Goal: Task Accomplishment & Management: Complete application form

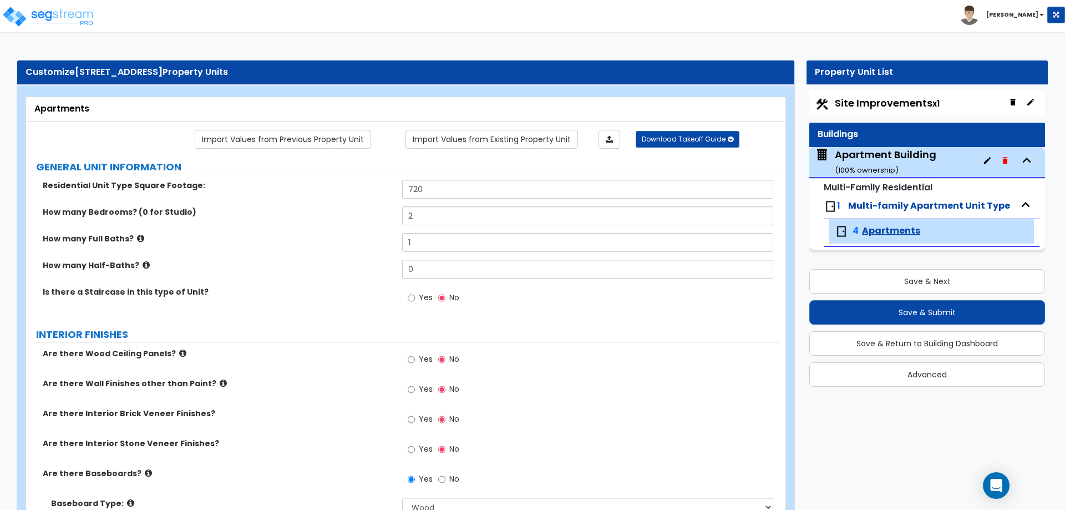
select select "1"
select select "5"
select select "1"
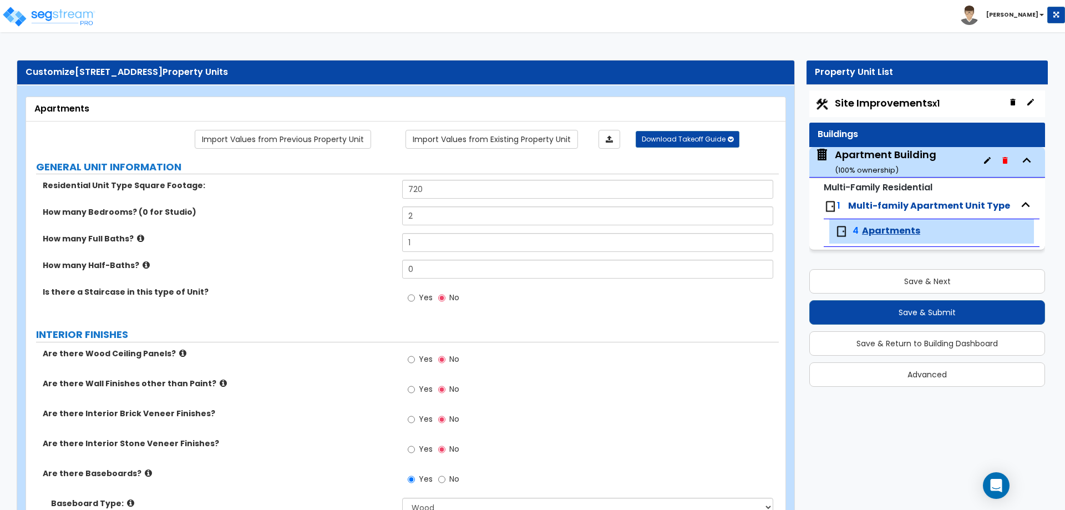
select select "6"
select select "1"
select select "2"
select select "1"
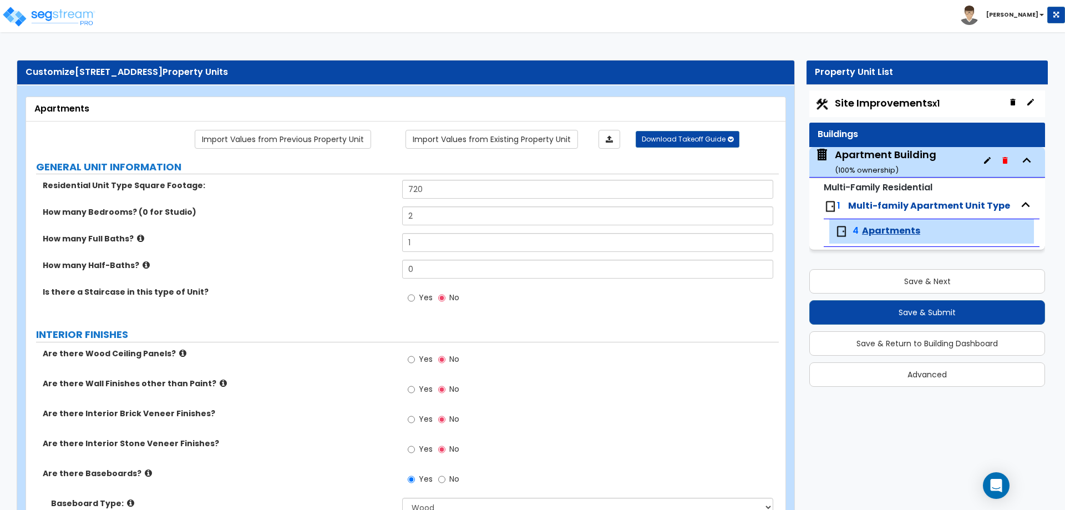
select select "1"
select select "2"
click at [48, 7] on img at bounding box center [49, 17] width 94 height 22
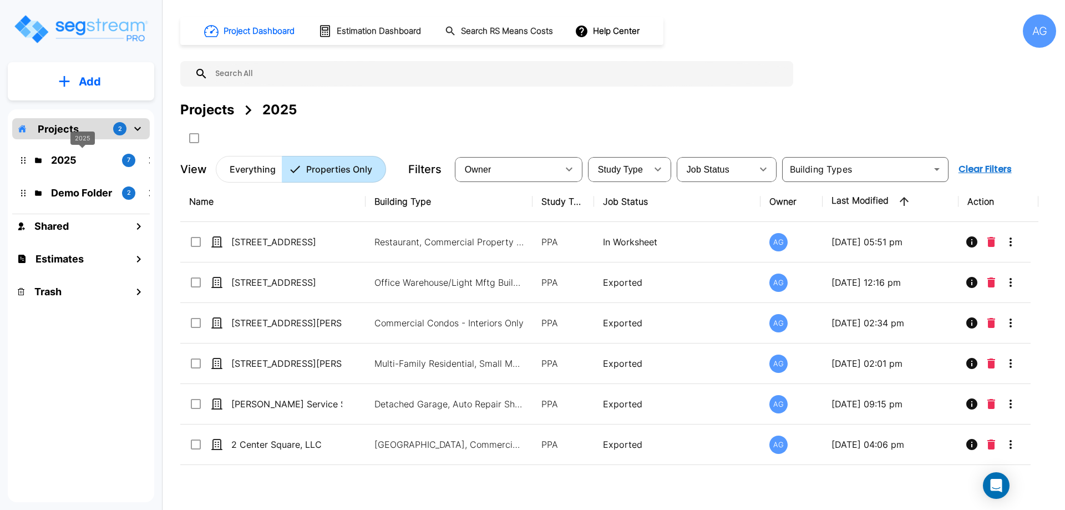
click at [86, 158] on p "2025" at bounding box center [82, 159] width 62 height 15
click at [75, 125] on p "Projects" at bounding box center [58, 128] width 41 height 15
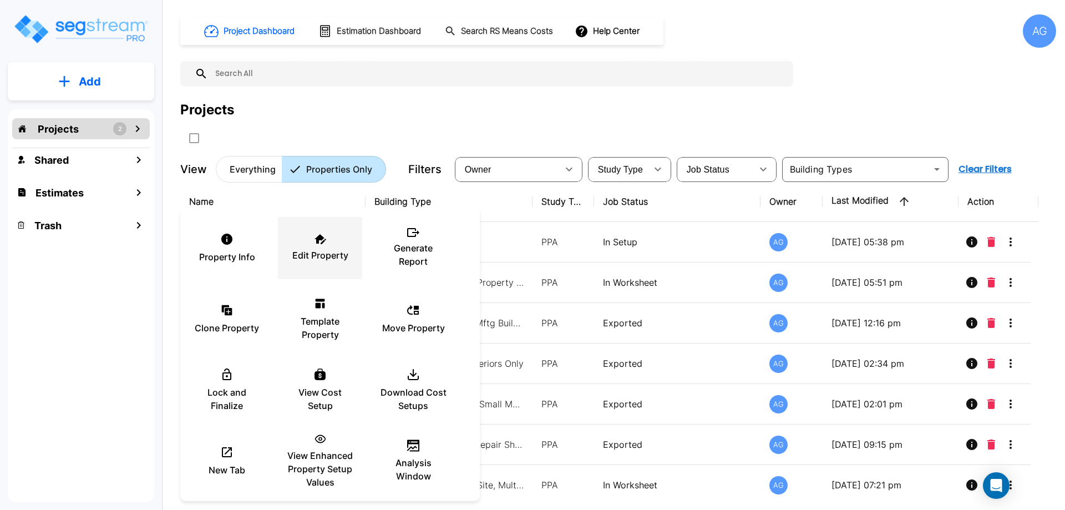
click at [316, 263] on div "Edit Property" at bounding box center [320, 247] width 67 height 55
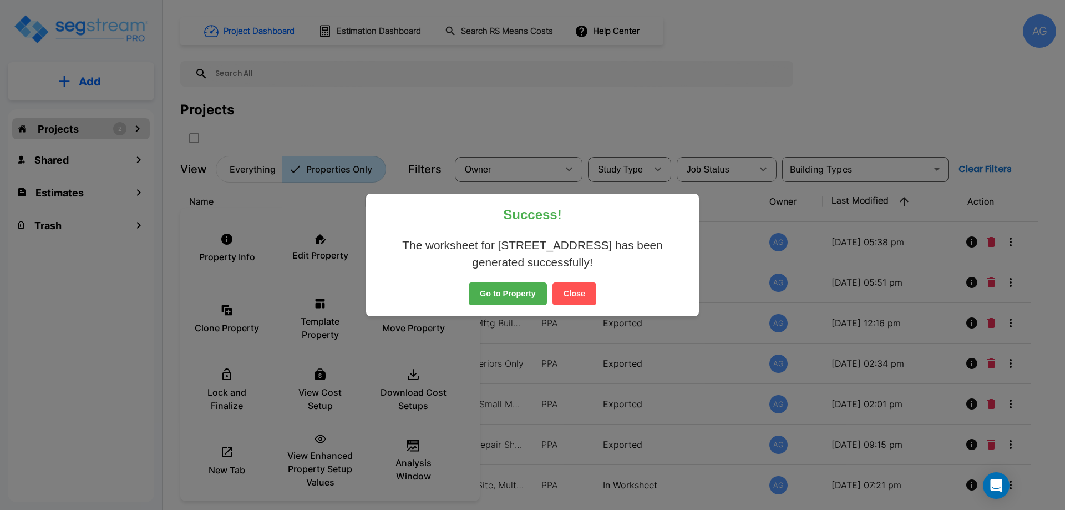
click at [572, 296] on button "Close" at bounding box center [574, 293] width 44 height 23
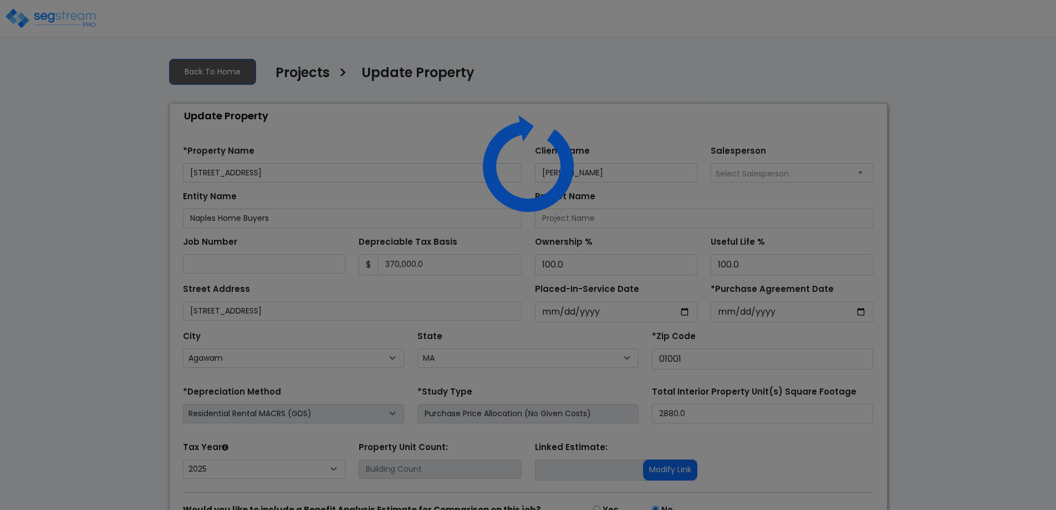
select select "MA"
select select "2025"
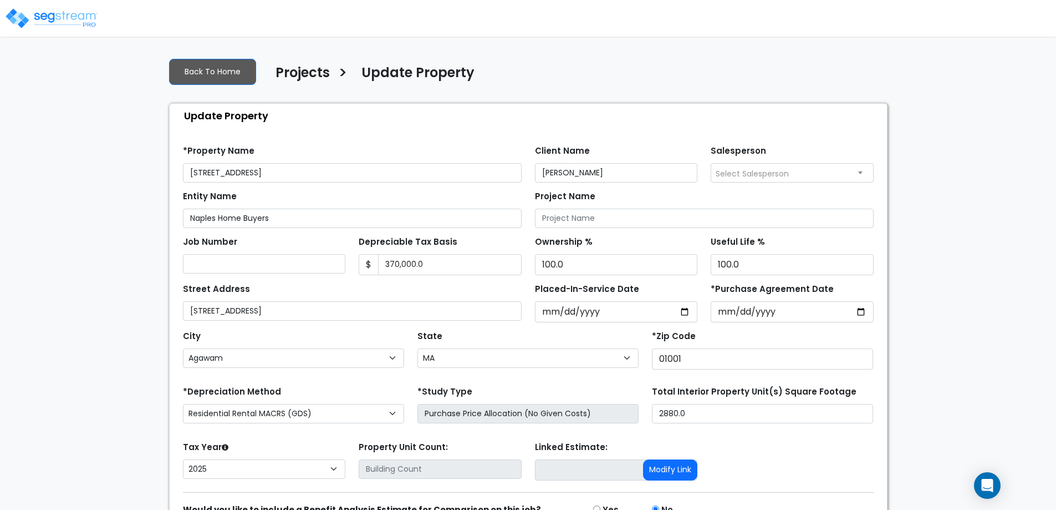
scroll to position [61, 0]
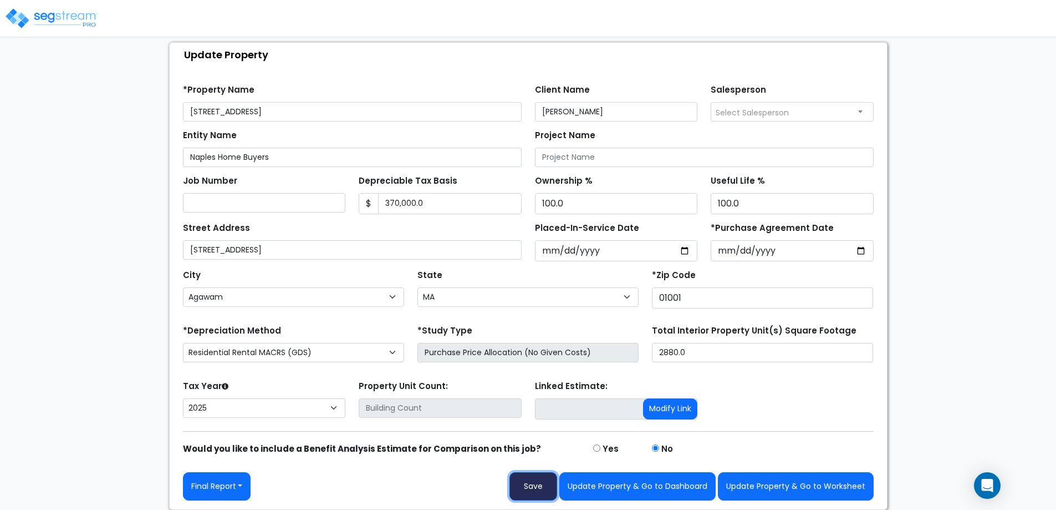
click at [527, 486] on button "Save" at bounding box center [534, 486] width 48 height 28
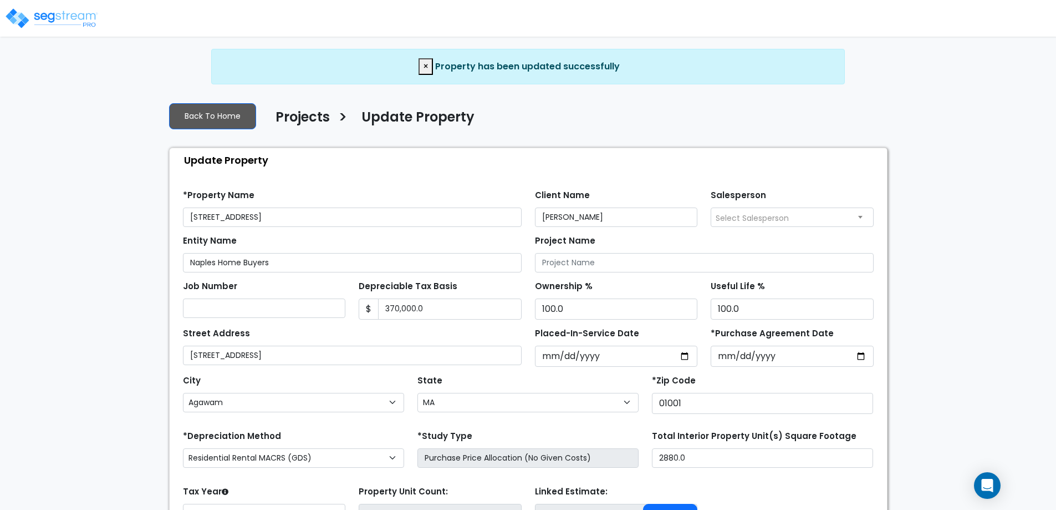
select select "MA"
select select "2025"
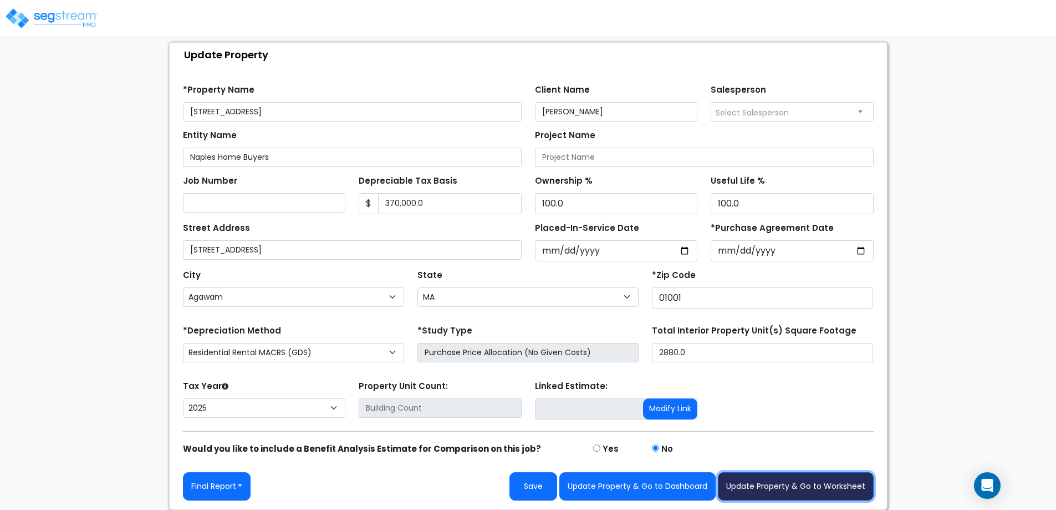
click at [773, 494] on button "Update Property & Go to Worksheet" at bounding box center [796, 486] width 156 height 28
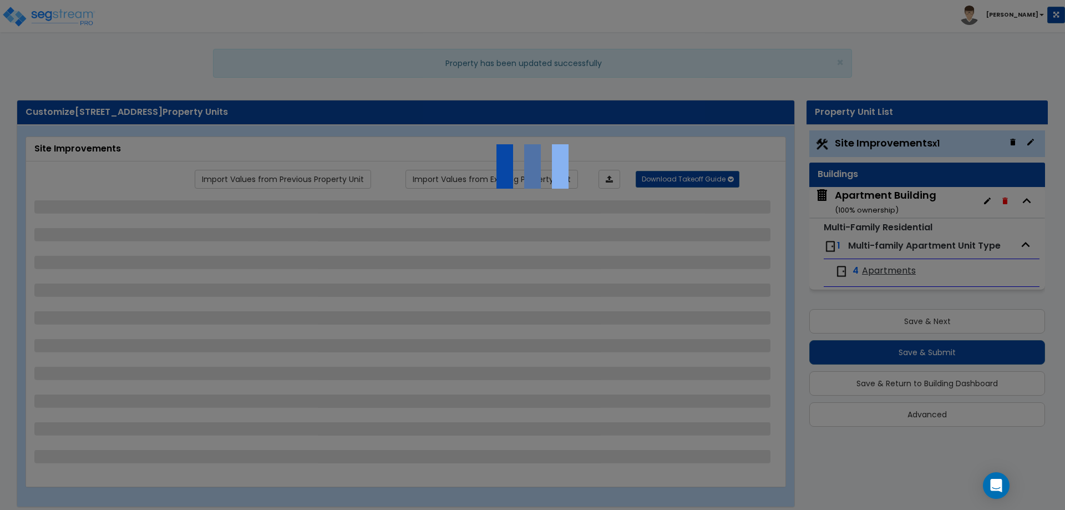
select select "2"
select select "1"
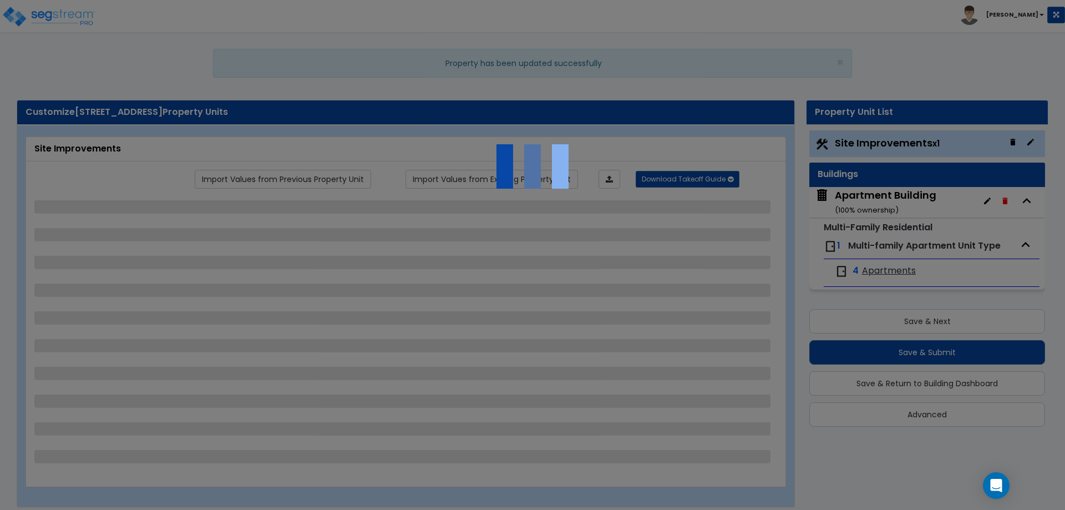
select select "1"
select select "2"
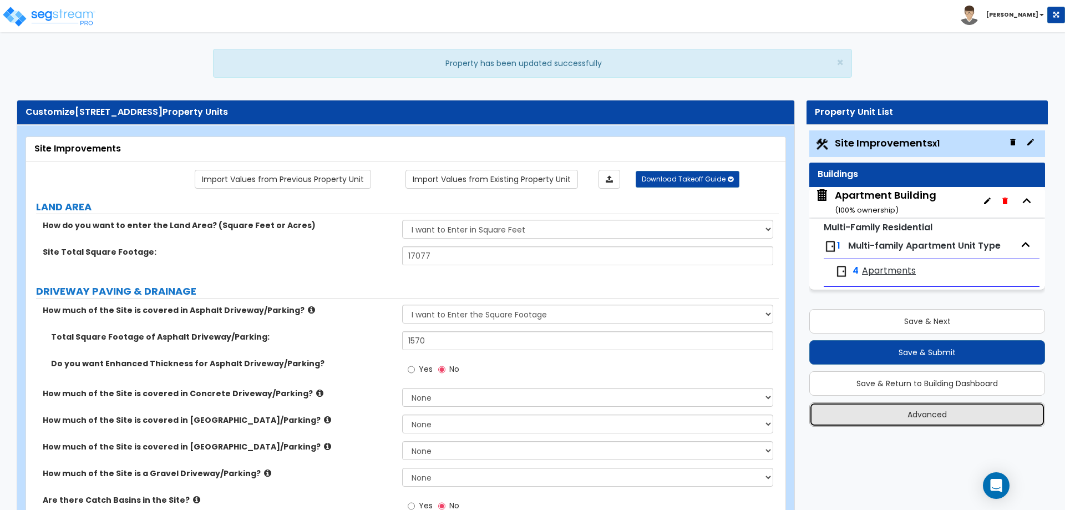
click at [929, 406] on button "Advanced" at bounding box center [927, 414] width 236 height 24
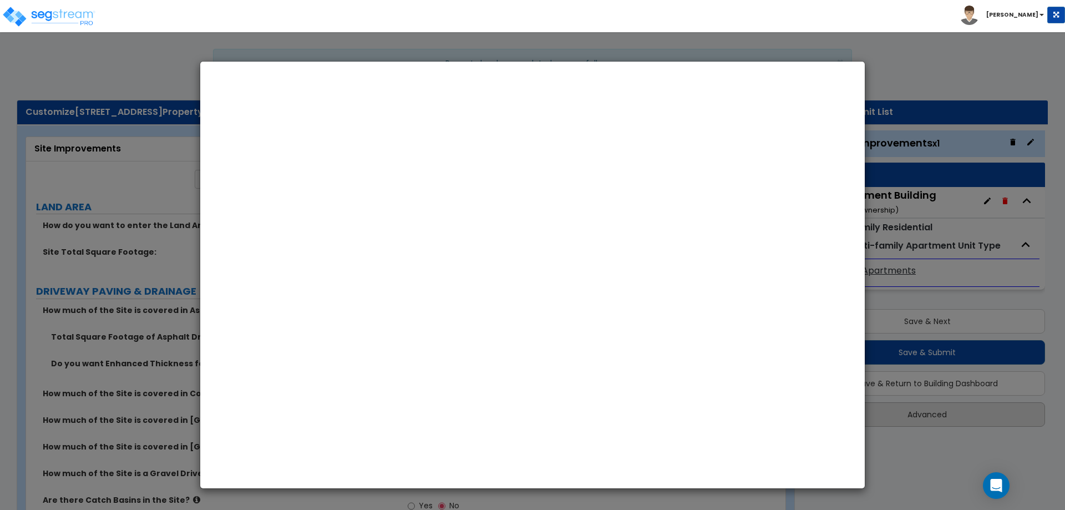
select select "MA"
select select "2025"
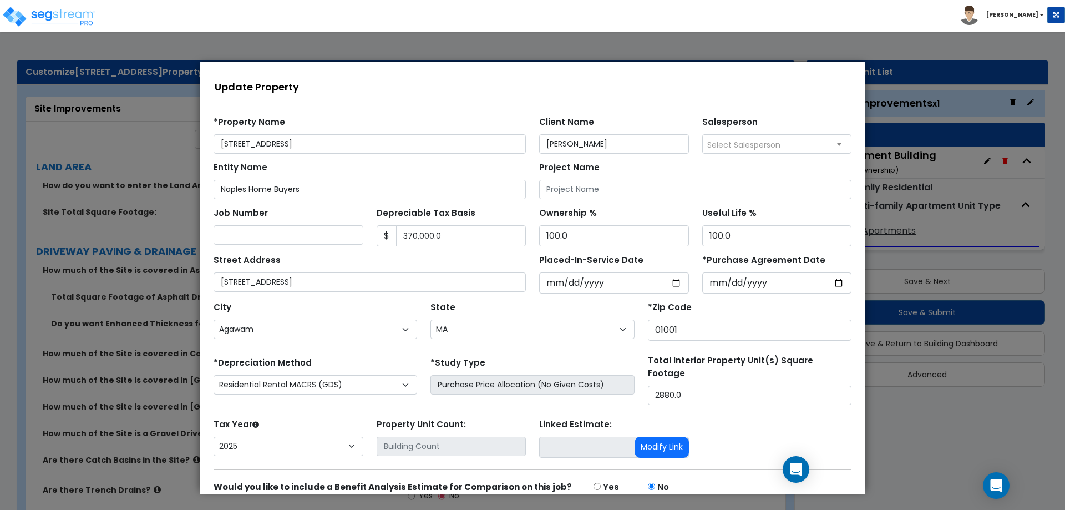
scroll to position [48, 0]
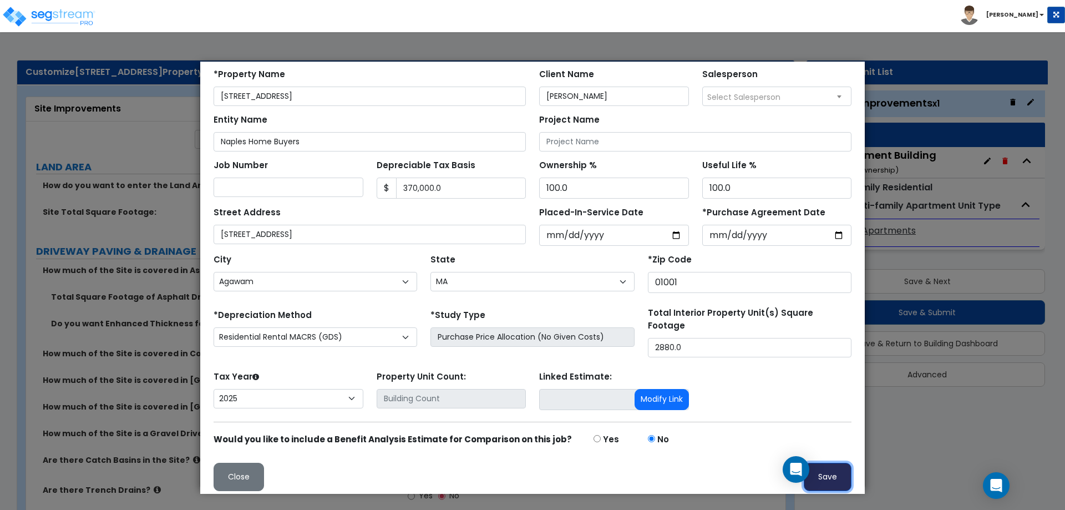
click at [828, 474] on button "Save" at bounding box center [827, 476] width 48 height 28
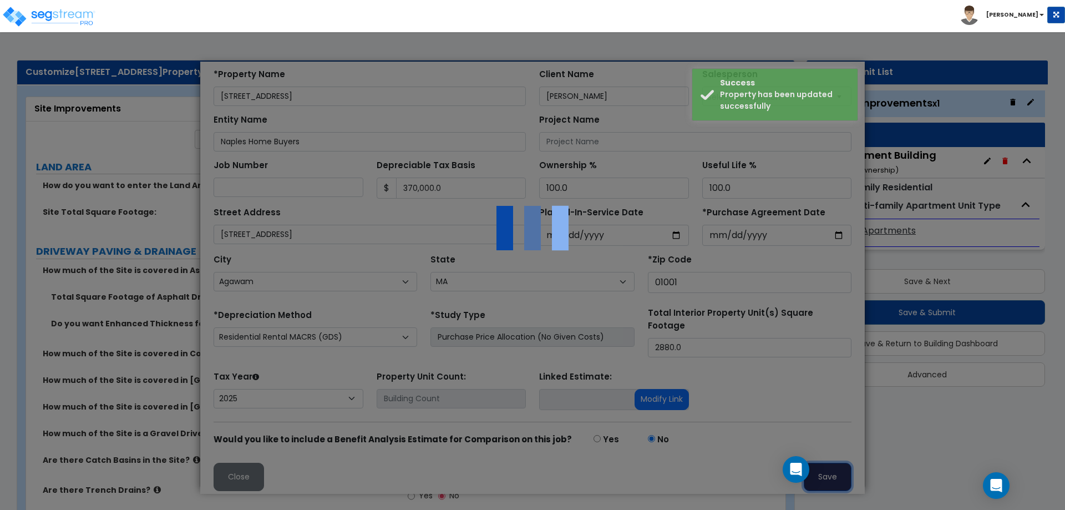
scroll to position [0, 0]
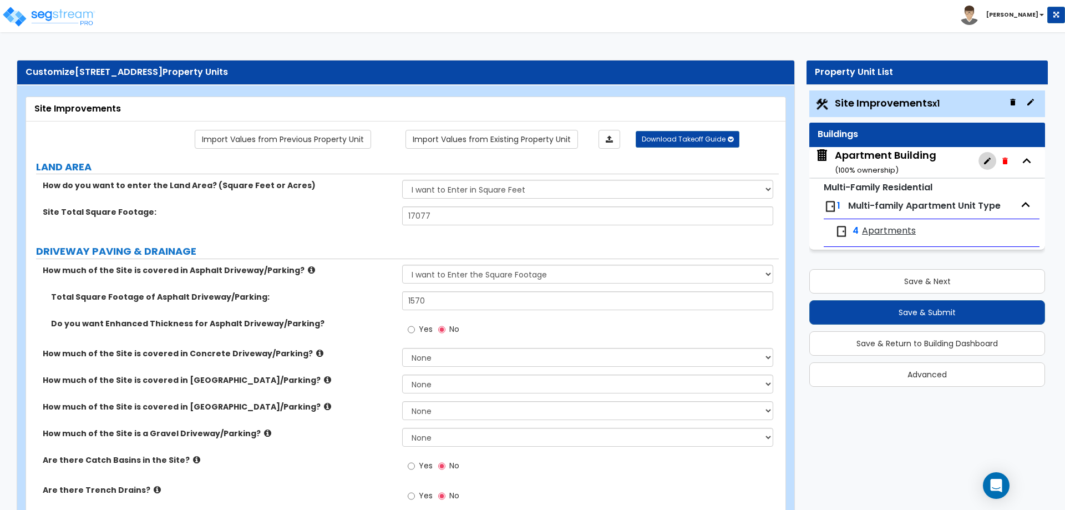
click at [989, 162] on icon "button" at bounding box center [987, 160] width 9 height 9
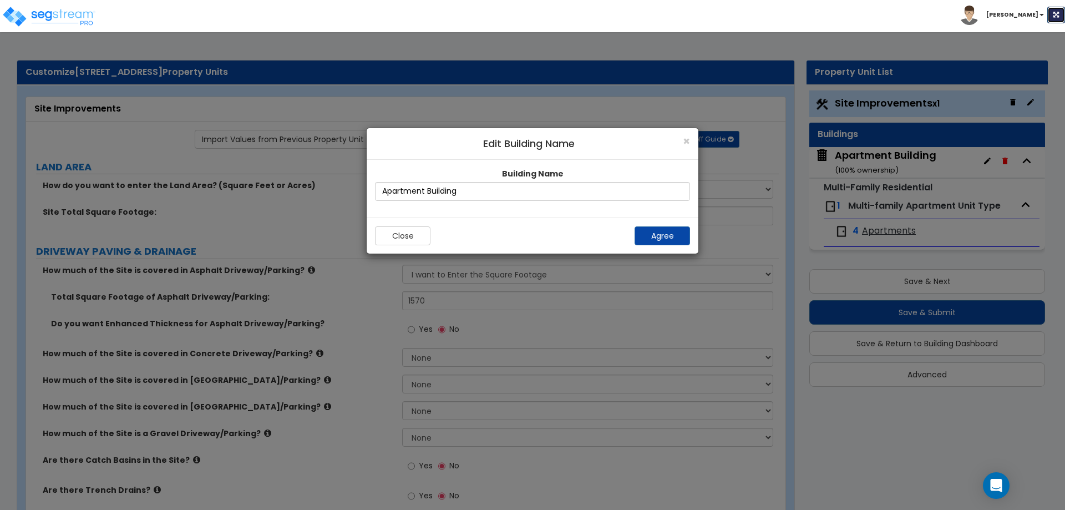
click at [1053, 14] on icon at bounding box center [1056, 15] width 6 height 7
click at [648, 242] on button "Agree" at bounding box center [661, 235] width 55 height 19
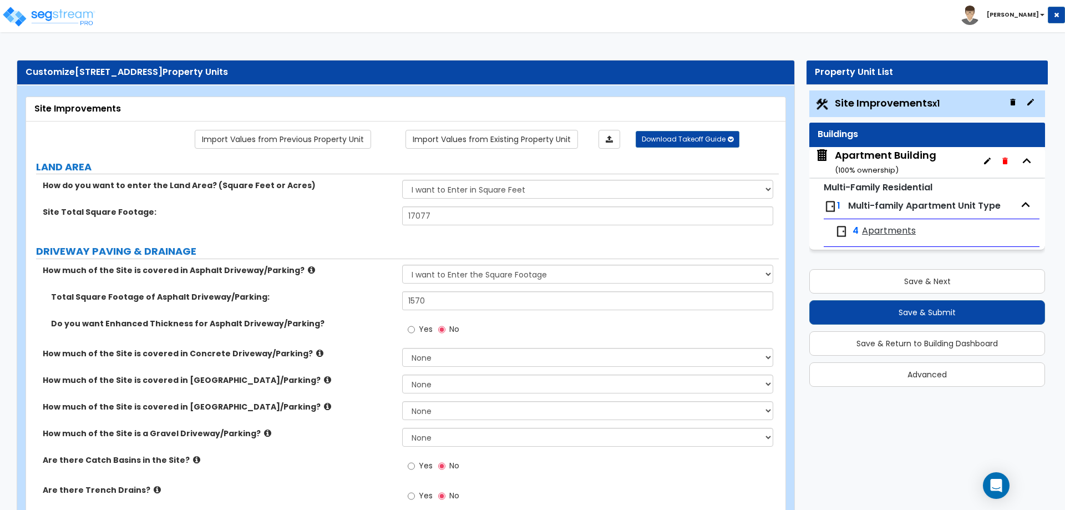
click at [878, 231] on span "Apartments" at bounding box center [889, 231] width 54 height 13
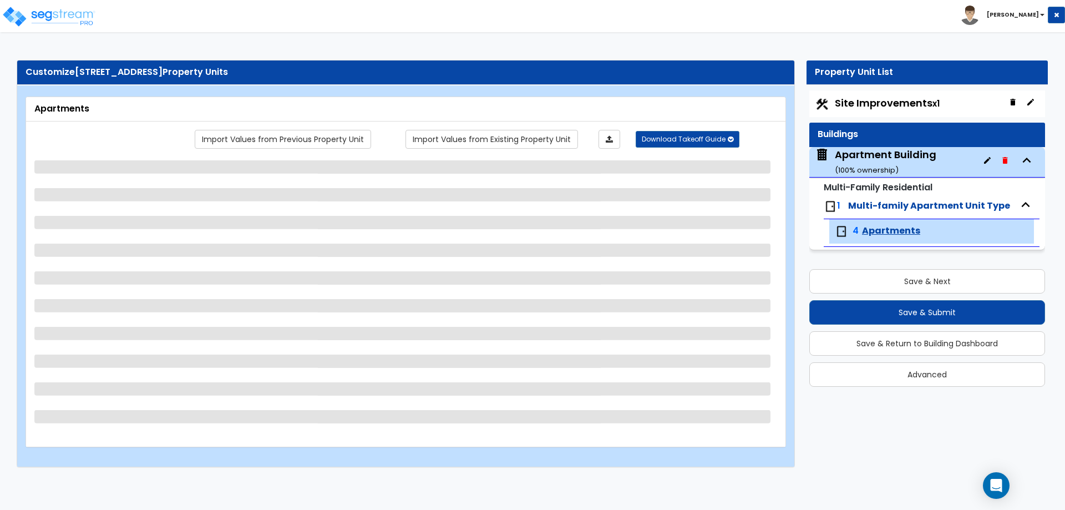
select select "1"
select select "5"
select select "1"
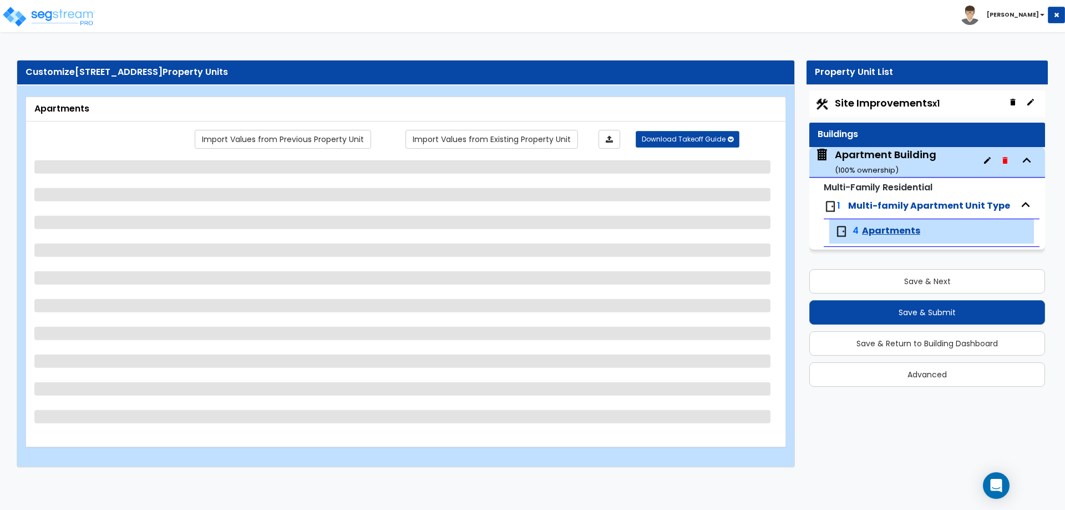
select select "6"
select select "1"
select select "2"
select select "1"
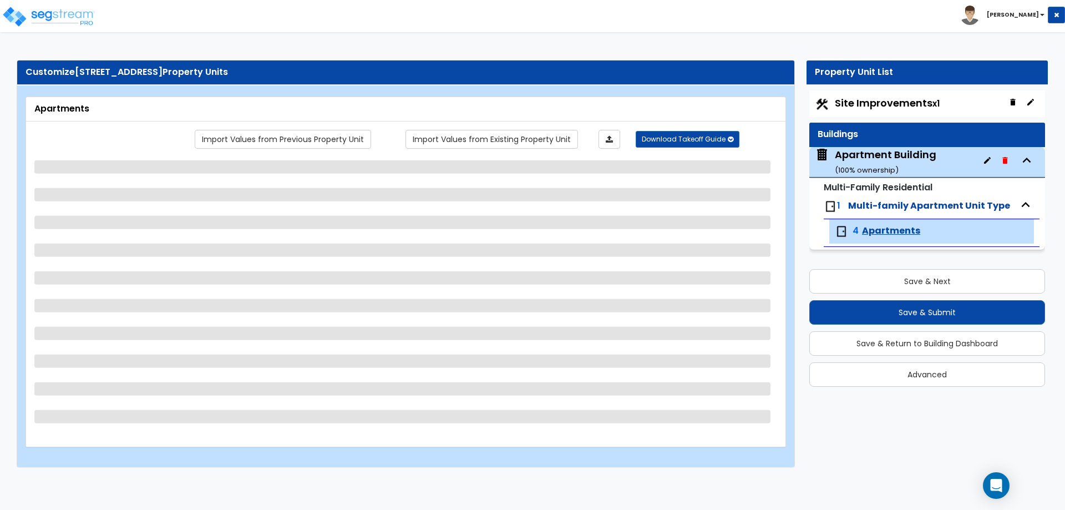
select select "1"
select select "2"
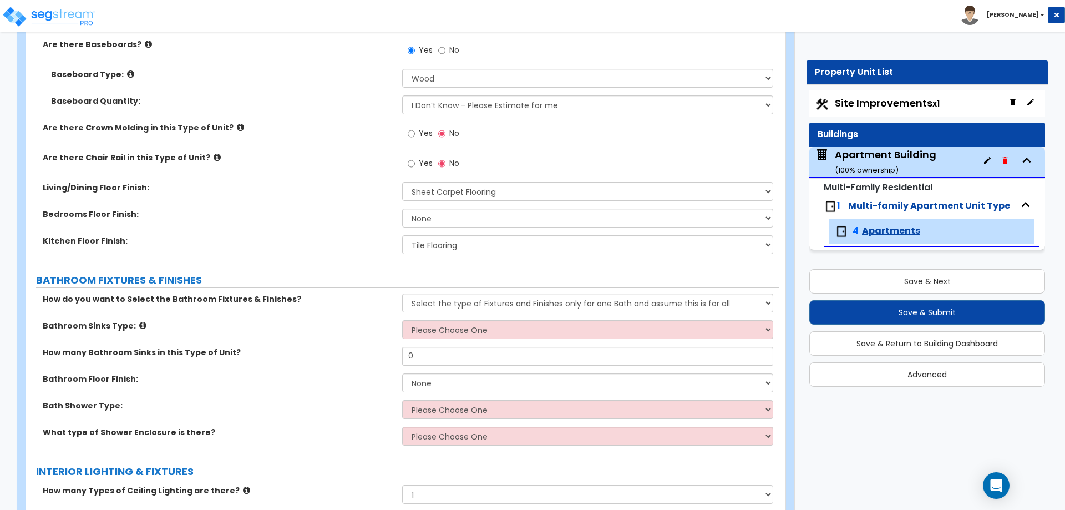
scroll to position [435, 0]
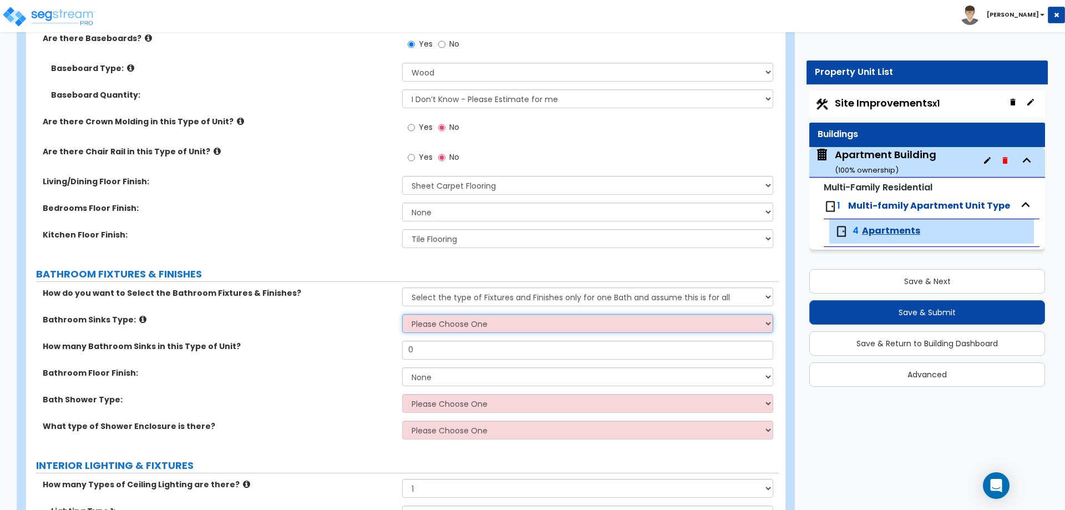
click at [425, 324] on select "Please Choose One Wall-mounted Pedestal-mounted Vanity-mounted" at bounding box center [587, 323] width 370 height 19
select select "3"
click at [402, 314] on select "Please Choose One Wall-mounted Pedestal-mounted Vanity-mounted" at bounding box center [587, 323] width 370 height 19
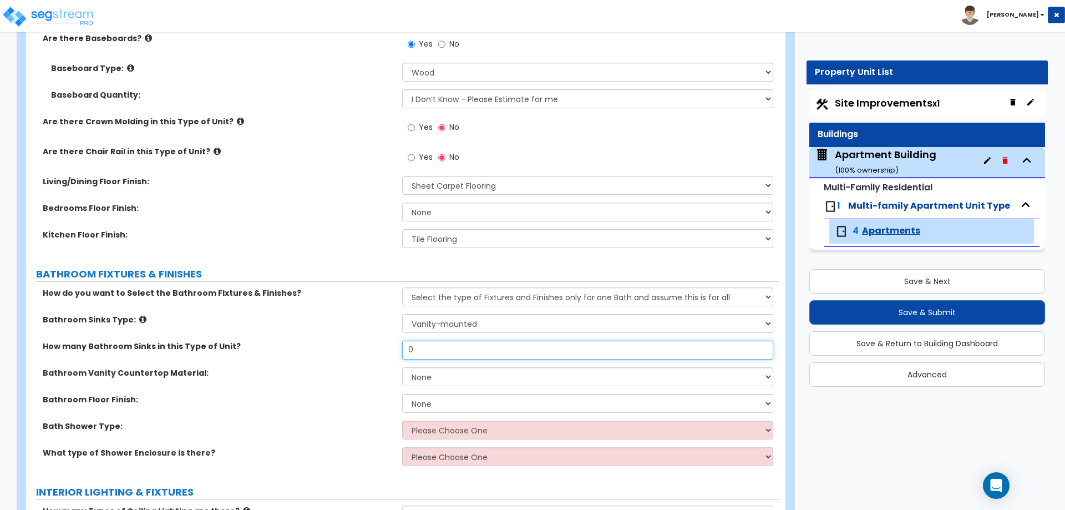
click at [432, 347] on input "0" at bounding box center [587, 349] width 370 height 19
type input "1"
click at [433, 378] on select "None Plastic Laminate Solid Surface Stone Quartz Marble Tile Wood" at bounding box center [587, 376] width 370 height 19
select select "1"
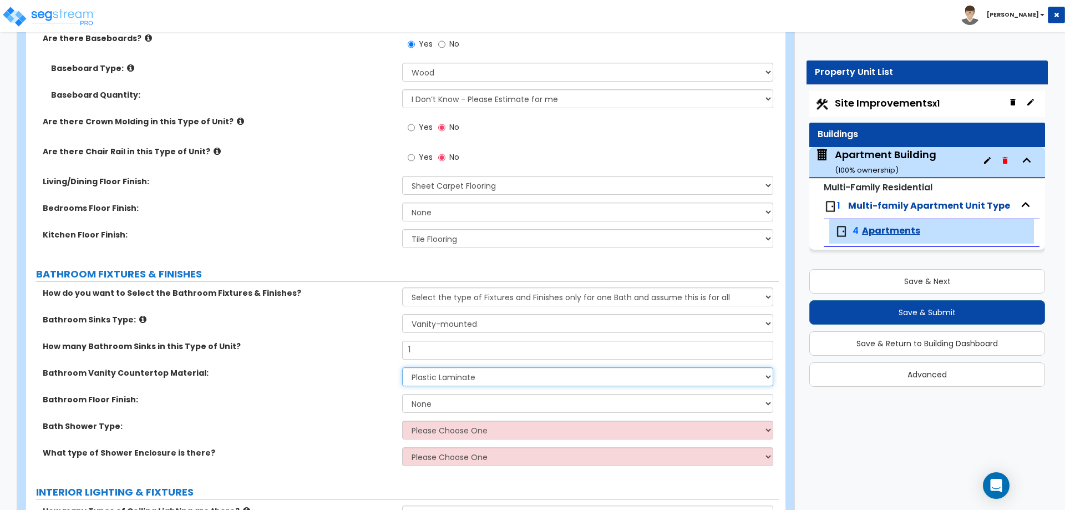
click at [402, 367] on select "None Plastic Laminate Solid Surface Stone Quartz Marble Tile Wood" at bounding box center [587, 376] width 370 height 19
click at [430, 406] on select "None Tile Flooring Hardwood Flooring Resilient Laminate Flooring VCT Flooring S…" at bounding box center [587, 403] width 370 height 19
select select "1"
click at [402, 394] on select "None Tile Flooring Hardwood Flooring Resilient Laminate Flooring VCT Flooring S…" at bounding box center [587, 403] width 370 height 19
click at [425, 426] on select "Please Choose One Standalone Shower Bathtub - Shower Combination" at bounding box center [587, 429] width 370 height 19
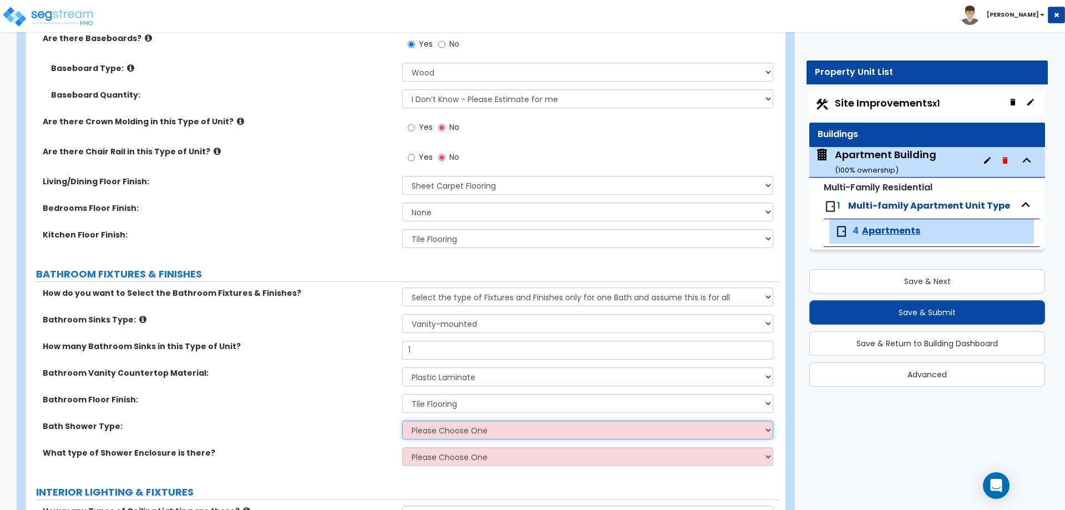
select select "2"
click at [402, 420] on select "Please Choose One Standalone Shower Bathtub - Shower Combination" at bounding box center [587, 429] width 370 height 19
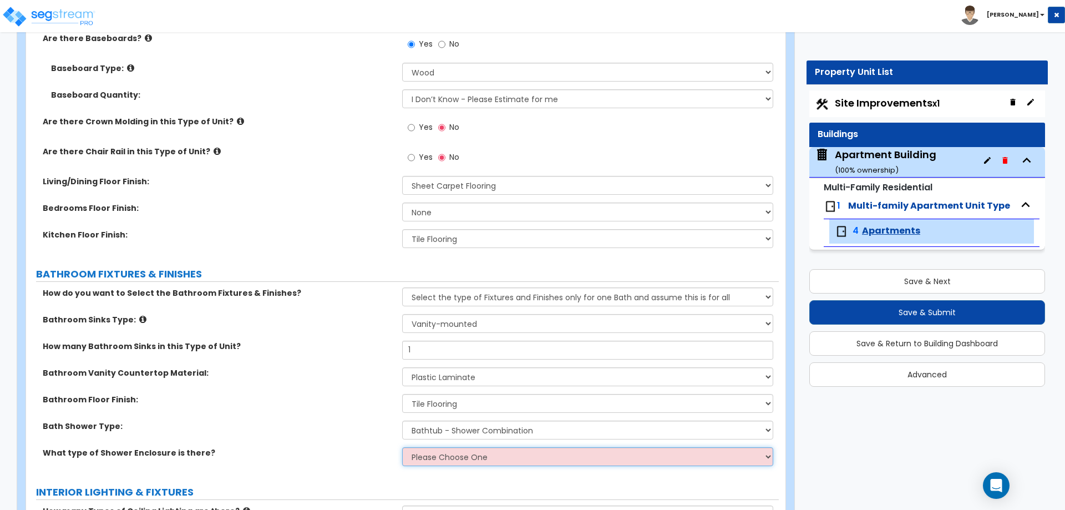
click at [427, 451] on select "Please Choose One Curtain & Rod Glass Sliding Doors Glass Hinged Doors" at bounding box center [587, 456] width 370 height 19
select select "1"
click at [402, 447] on select "Please Choose One Curtain & Rod Glass Sliding Doors Glass Hinged Doors" at bounding box center [587, 456] width 370 height 19
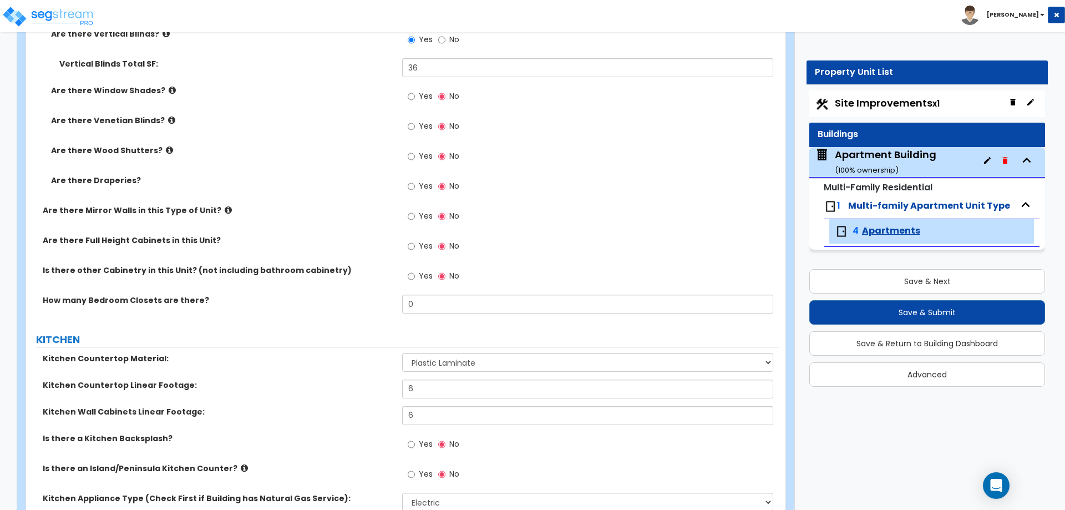
scroll to position [1143, 0]
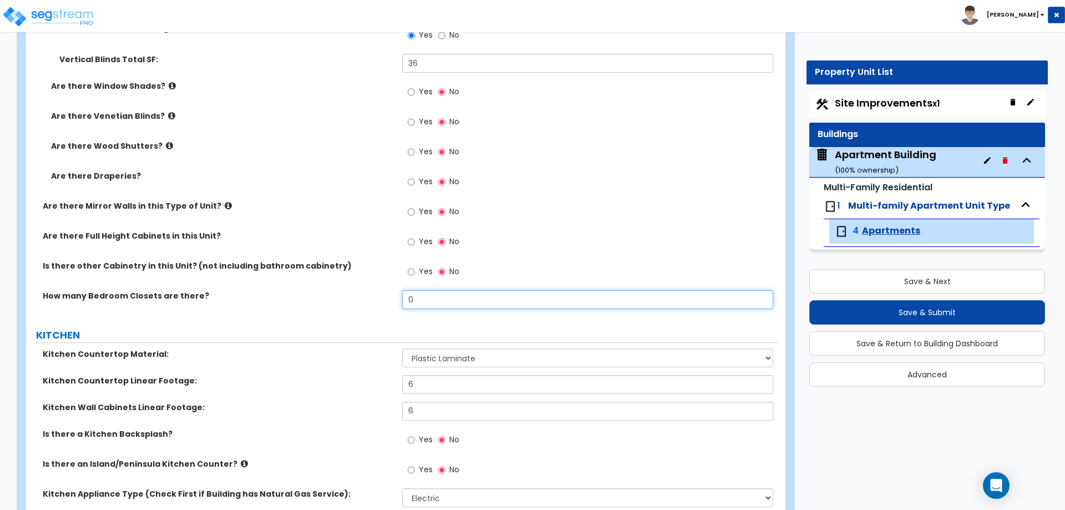
click at [421, 296] on input "0" at bounding box center [587, 299] width 370 height 19
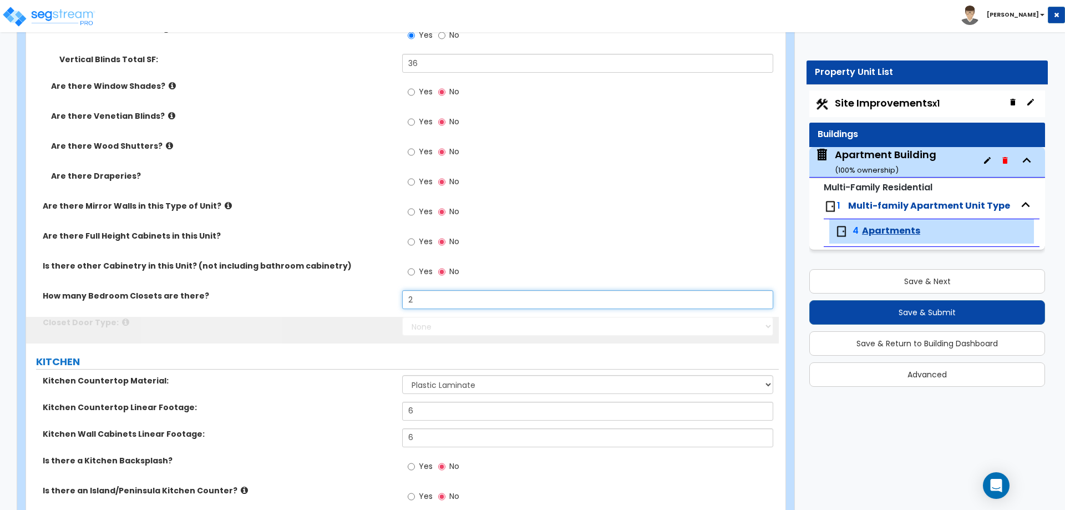
type input "2"
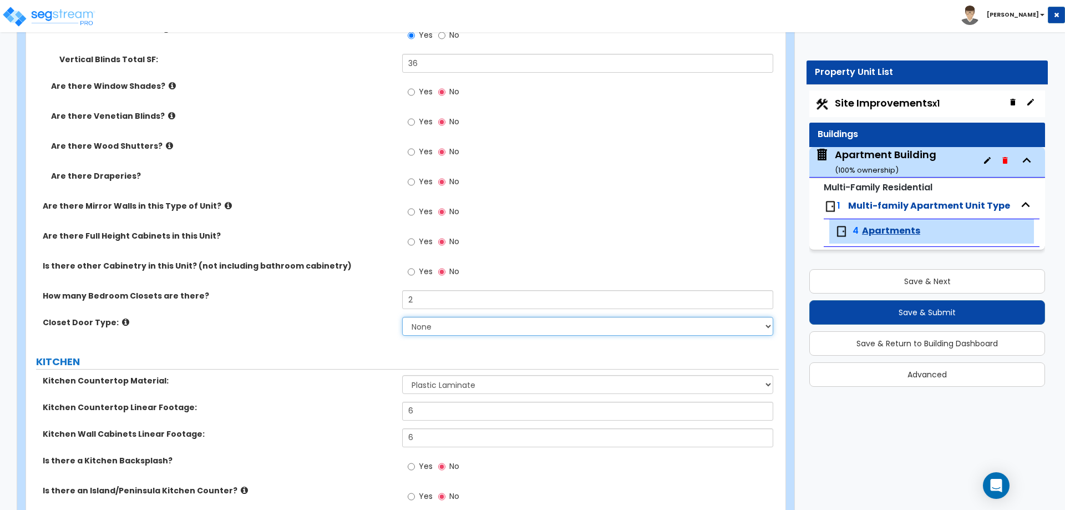
click at [426, 325] on select "None Bi-fold Louvered Doors Bi-fold Panel Doors Sliding Doors Hinged Wood Door" at bounding box center [587, 326] width 370 height 19
select select "3"
click at [402, 317] on select "None Bi-fold Louvered Doors Bi-fold Panel Doors Sliding Doors Hinged Wood Door" at bounding box center [587, 326] width 370 height 19
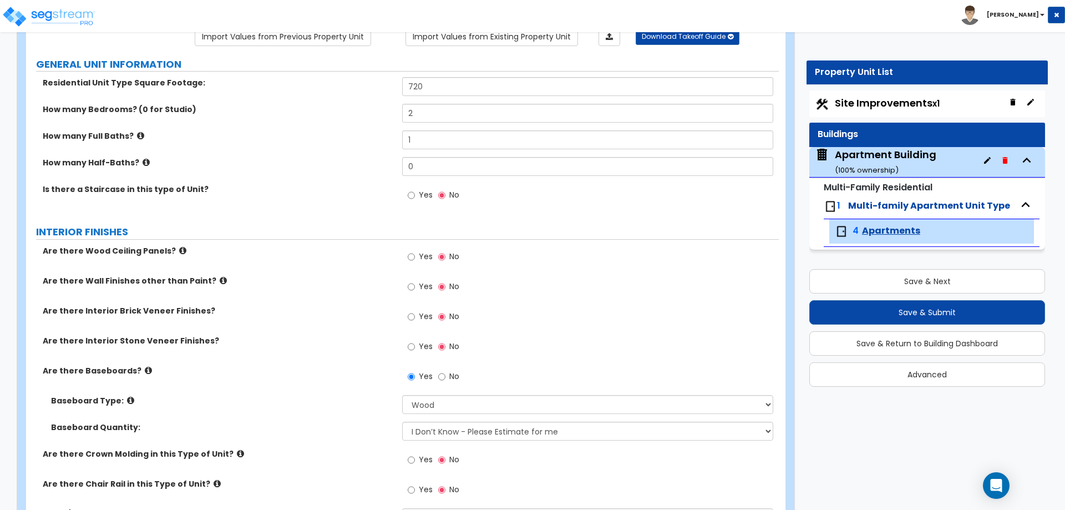
scroll to position [0, 0]
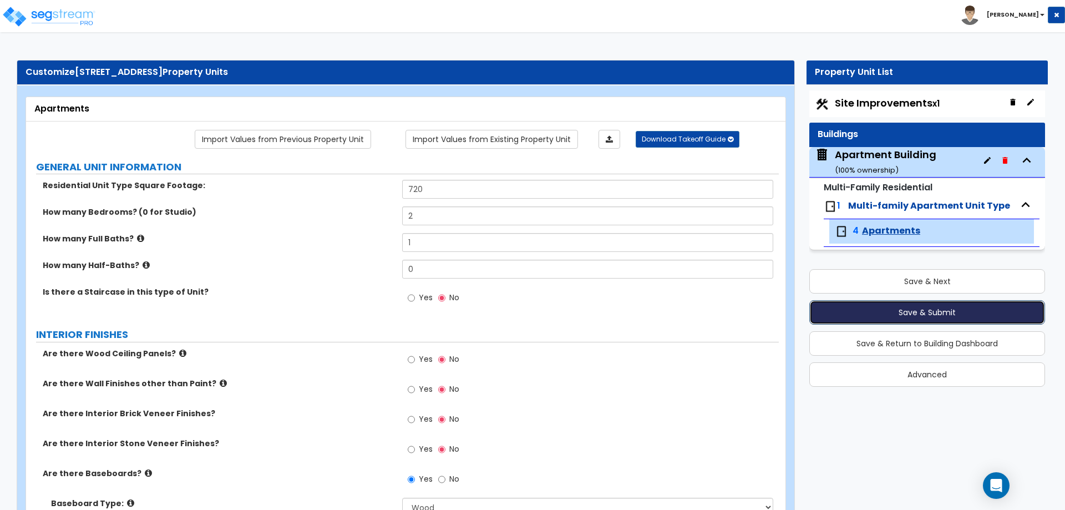
click at [868, 316] on button "Save & Submit" at bounding box center [927, 312] width 236 height 24
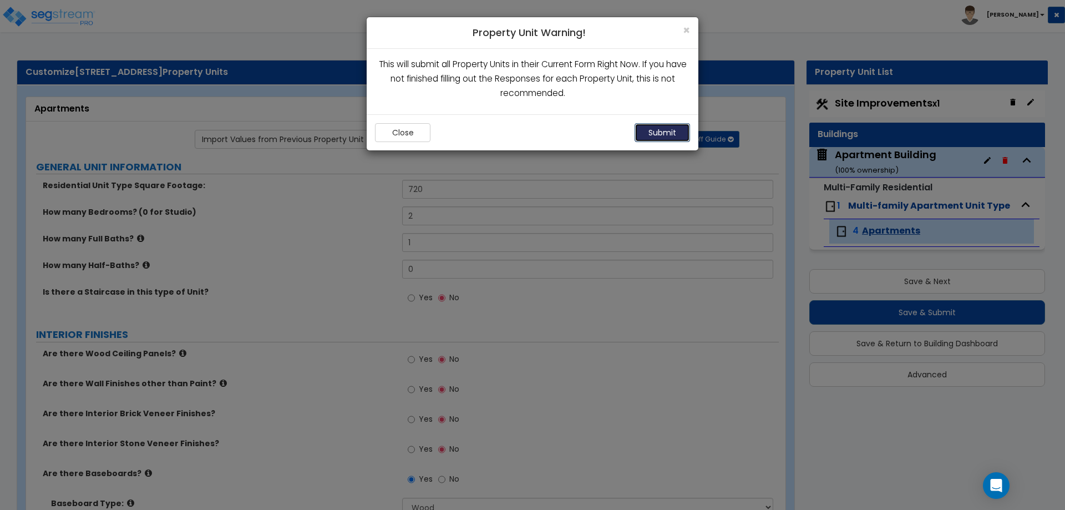
click at [659, 127] on button "Submit" at bounding box center [661, 132] width 55 height 19
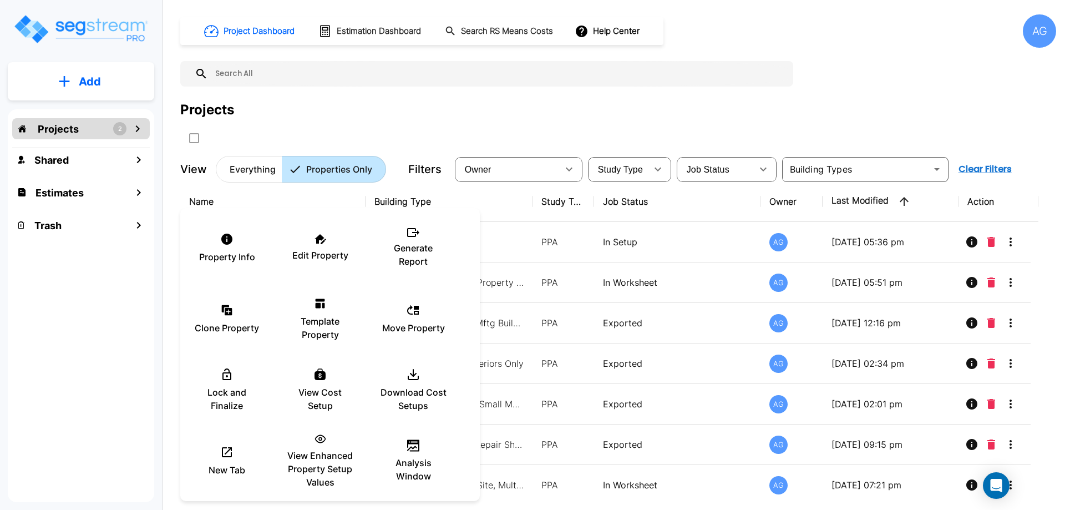
click at [274, 130] on div at bounding box center [532, 255] width 1065 height 510
click at [229, 246] on div "Property Info" at bounding box center [227, 247] width 67 height 55
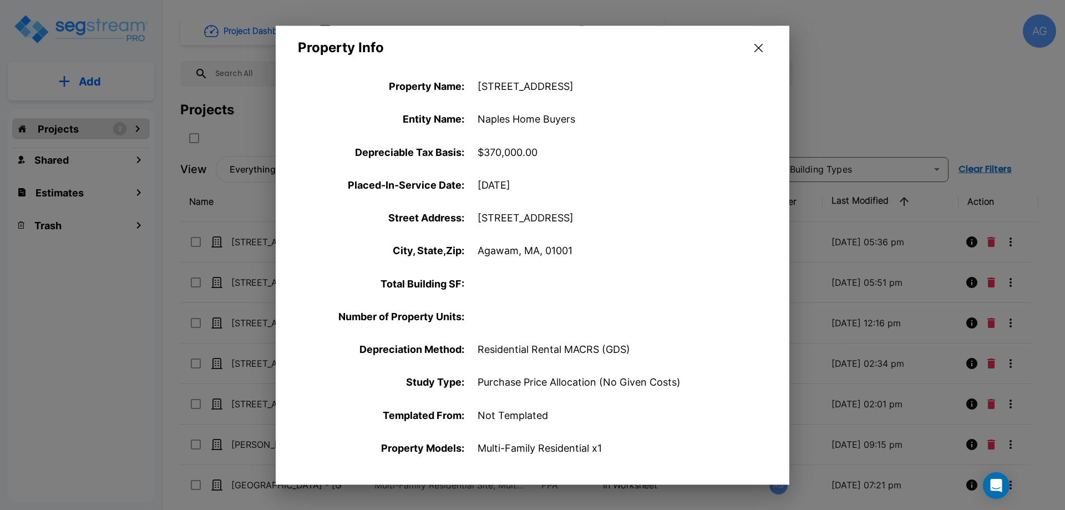
scroll to position [381, 0]
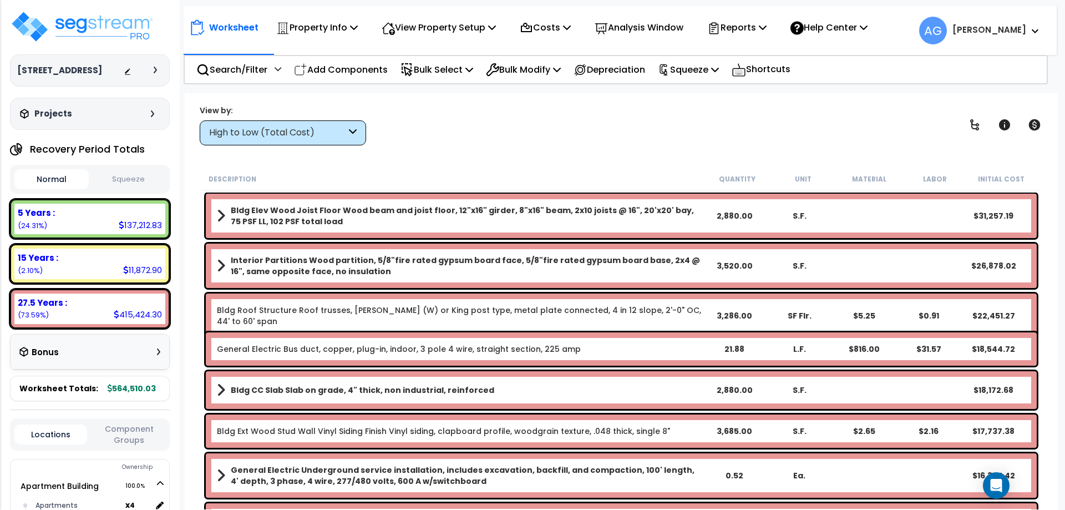
click at [132, 187] on button "Squeeze" at bounding box center [128, 179] width 74 height 19
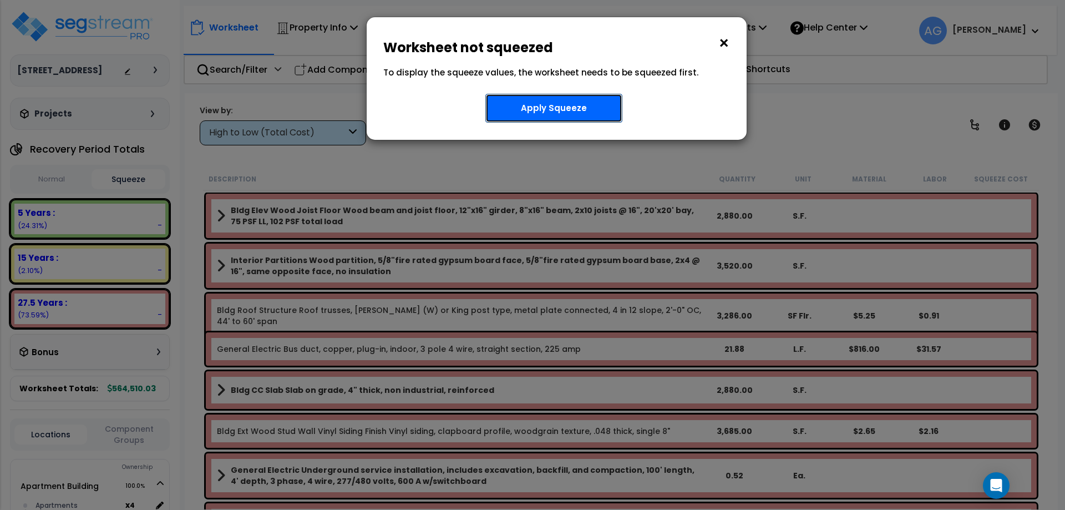
click at [538, 111] on button "Apply Squeeze" at bounding box center [553, 108] width 137 height 29
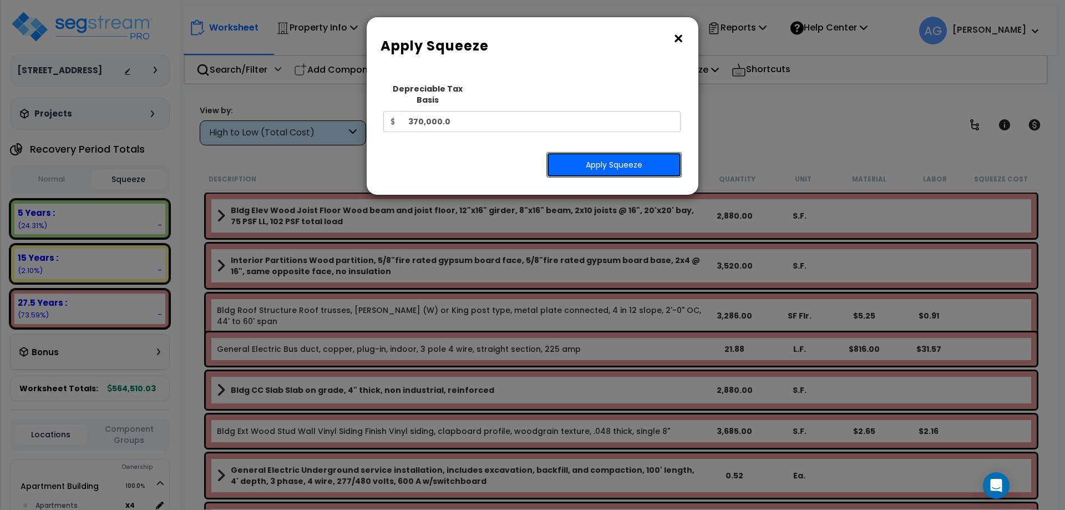
click at [592, 152] on button "Apply Squeeze" at bounding box center [613, 165] width 135 height 26
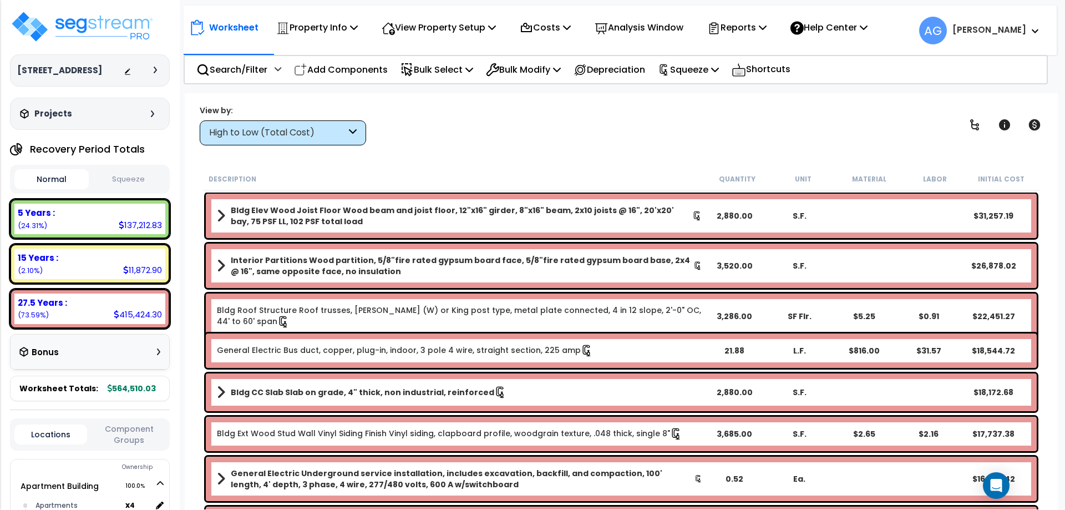
click at [125, 189] on button "Squeeze" at bounding box center [128, 179] width 74 height 19
click at [127, 218] on div "5 Years :" at bounding box center [90, 213] width 144 height 12
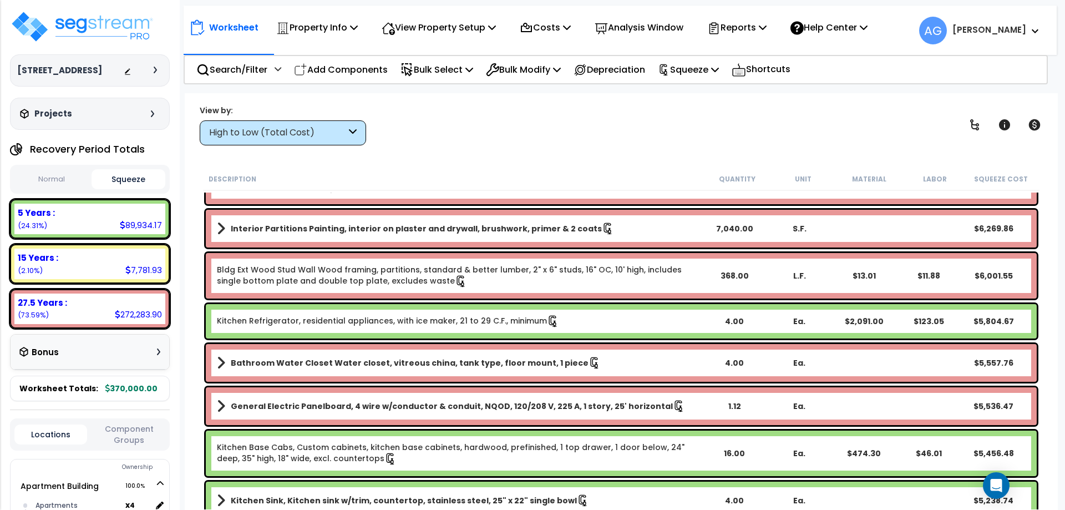
scroll to position [753, 0]
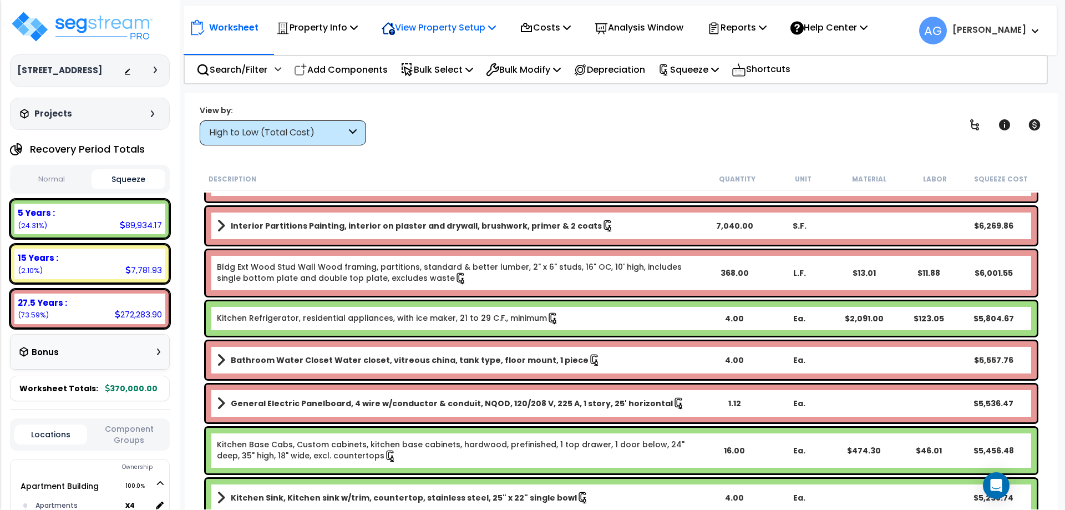
click at [429, 22] on p "View Property Setup" at bounding box center [438, 27] width 114 height 15
click at [421, 80] on link "View Questionnaire" at bounding box center [431, 76] width 110 height 22
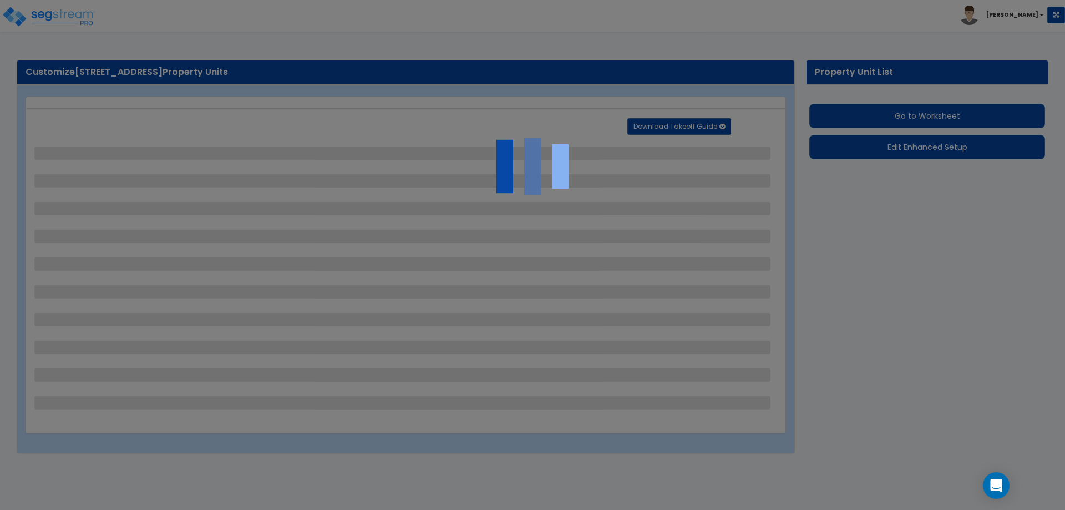
select select "2"
select select "1"
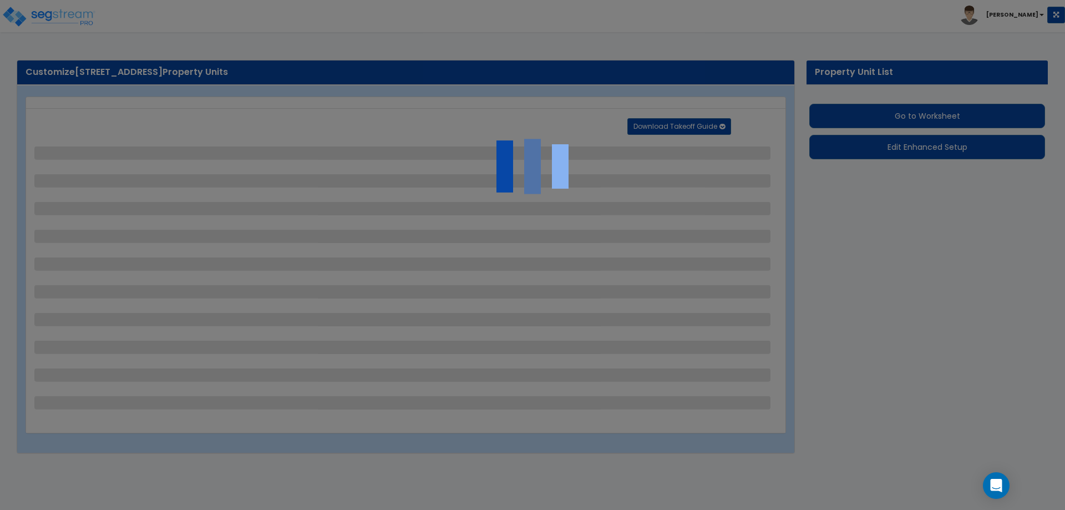
select select "1"
select select "2"
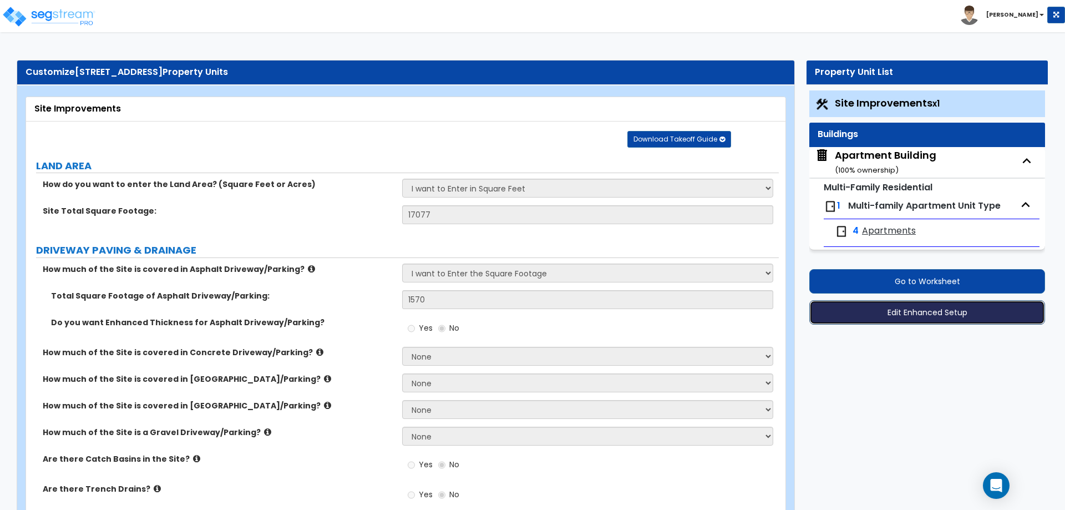
click at [919, 314] on button "Edit Enhanced Setup" at bounding box center [927, 312] width 236 height 24
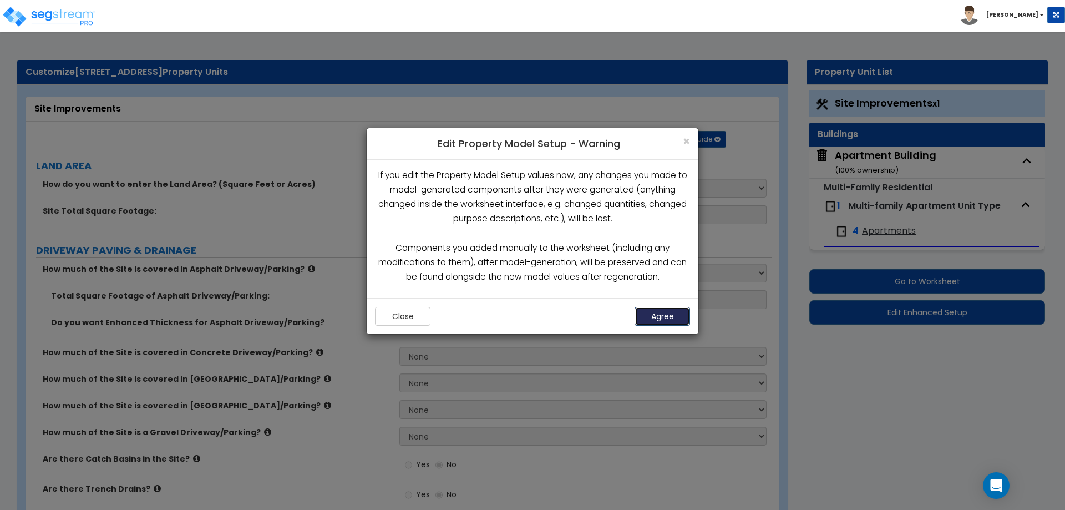
click at [675, 317] on button "Agree" at bounding box center [661, 316] width 55 height 19
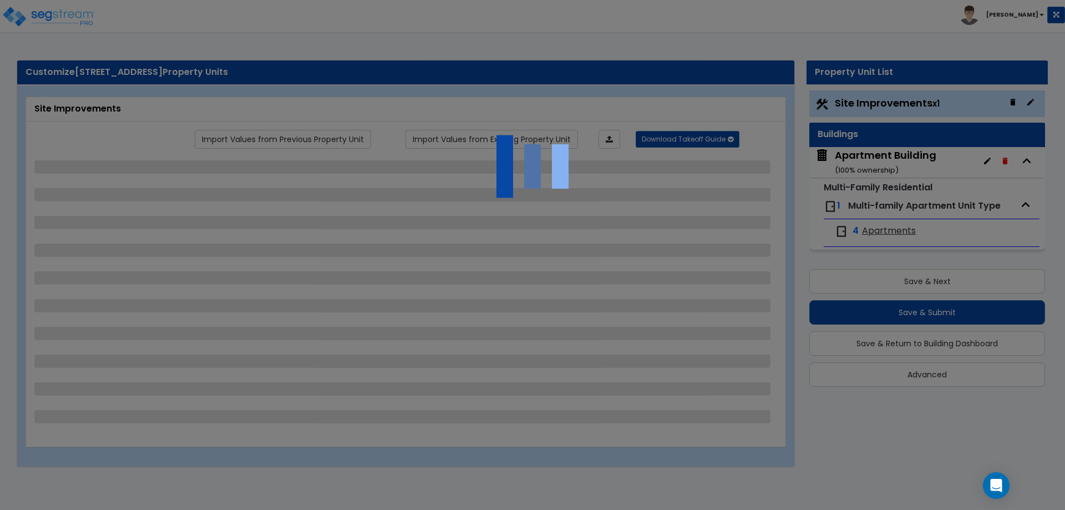
select select "2"
select select "1"
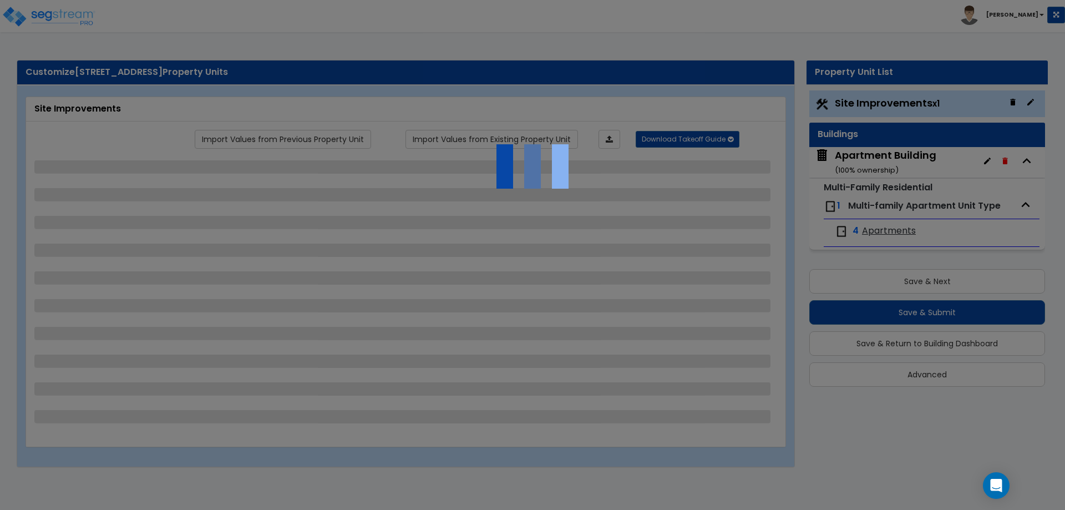
select select "1"
select select "2"
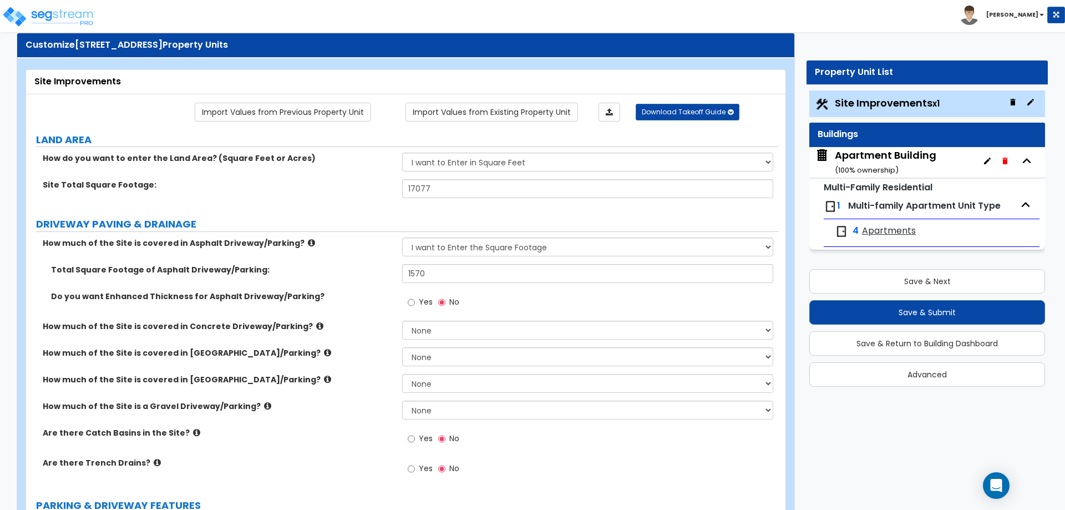
scroll to position [28, 0]
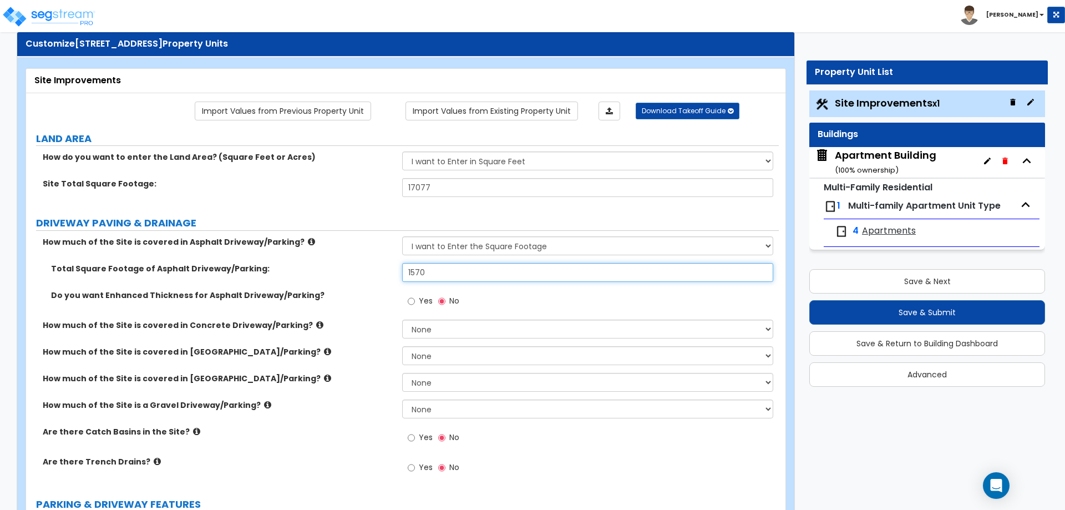
click at [426, 271] on input "1570" at bounding box center [587, 272] width 370 height 19
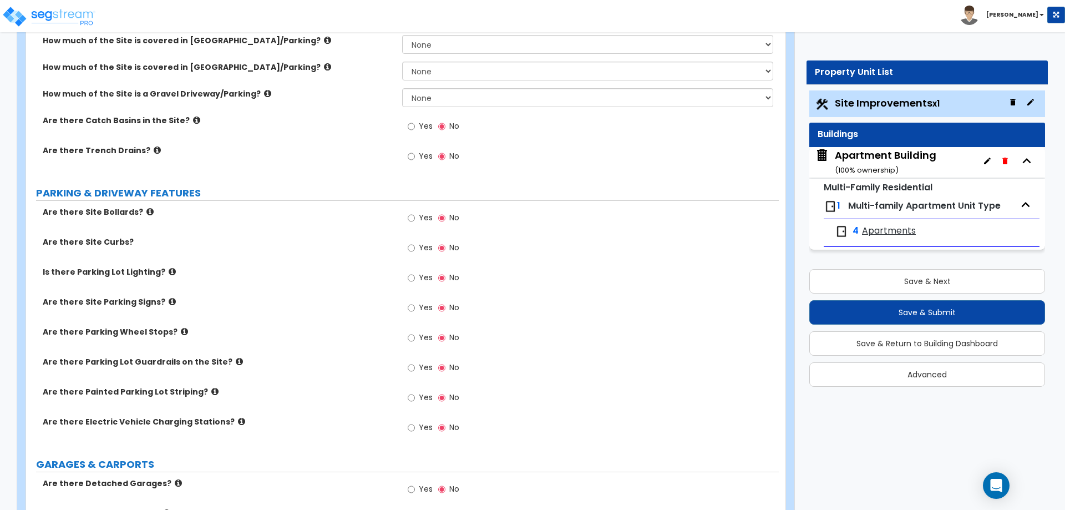
scroll to position [354, 0]
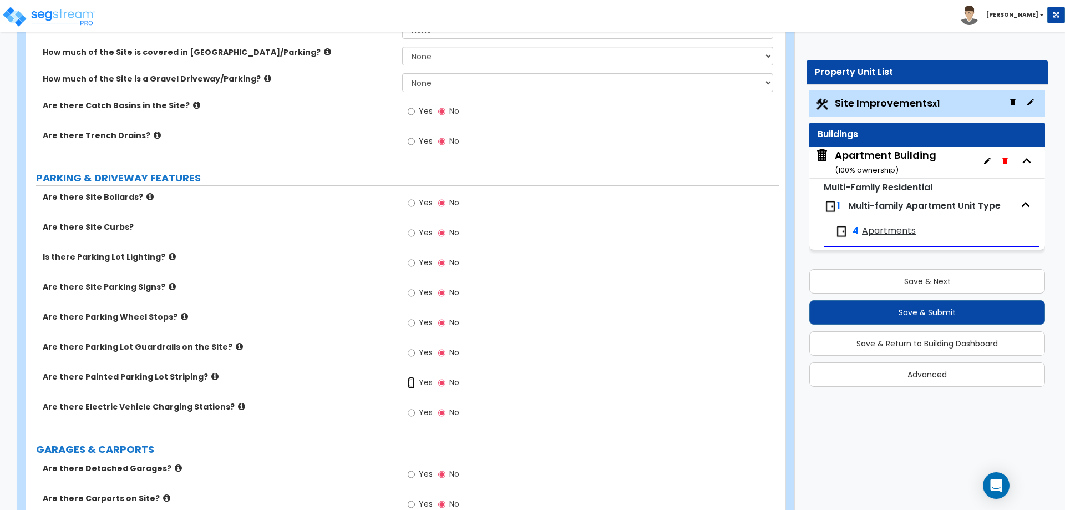
click at [408, 383] on input "Yes" at bounding box center [411, 382] width 7 height 12
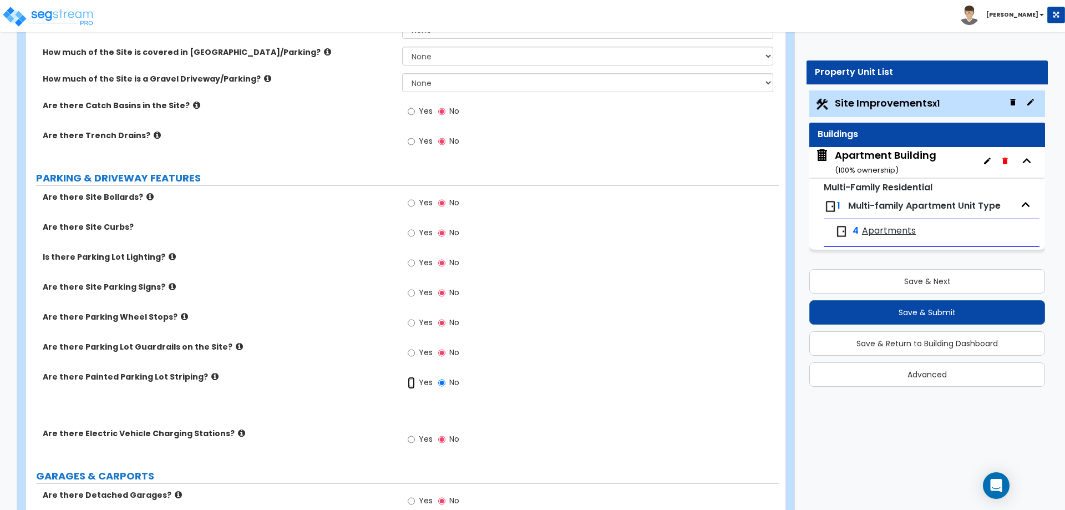
radio input "true"
click at [413, 383] on input "Yes" at bounding box center [411, 382] width 7 height 12
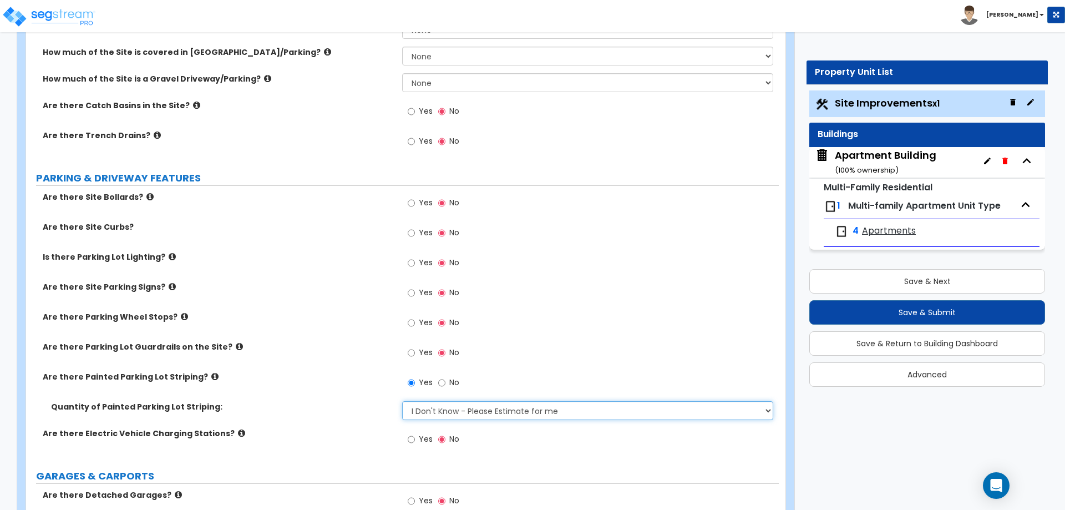
click at [419, 404] on select "I Don't Know - Please Estimate for me I Want to Enter the Number of Parking Spa…" at bounding box center [587, 410] width 370 height 19
select select "1"
click at [402, 401] on select "I Don't Know - Please Estimate for me I Want to Enter the Number of Parking Spa…" at bounding box center [587, 410] width 370 height 19
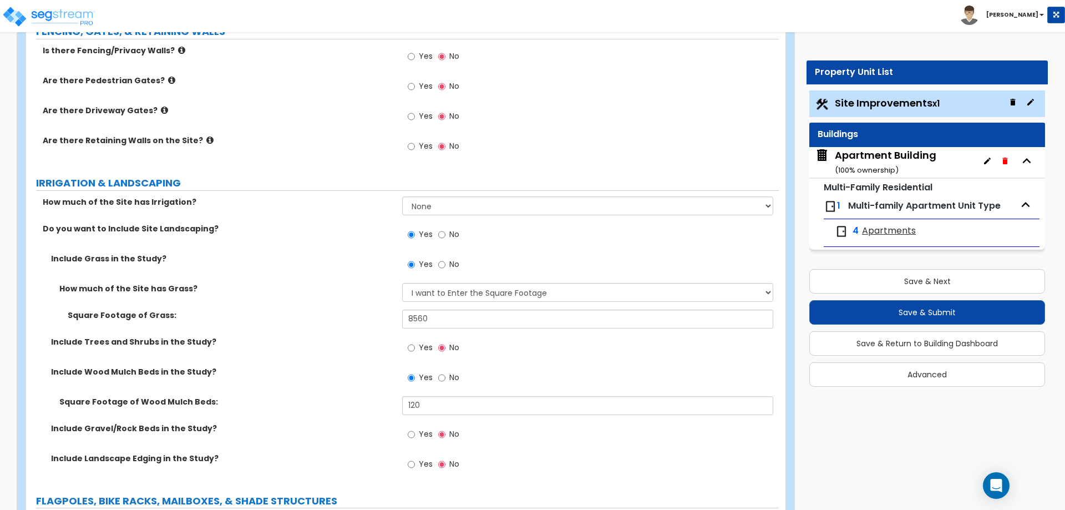
scroll to position [1351, 0]
type input "4"
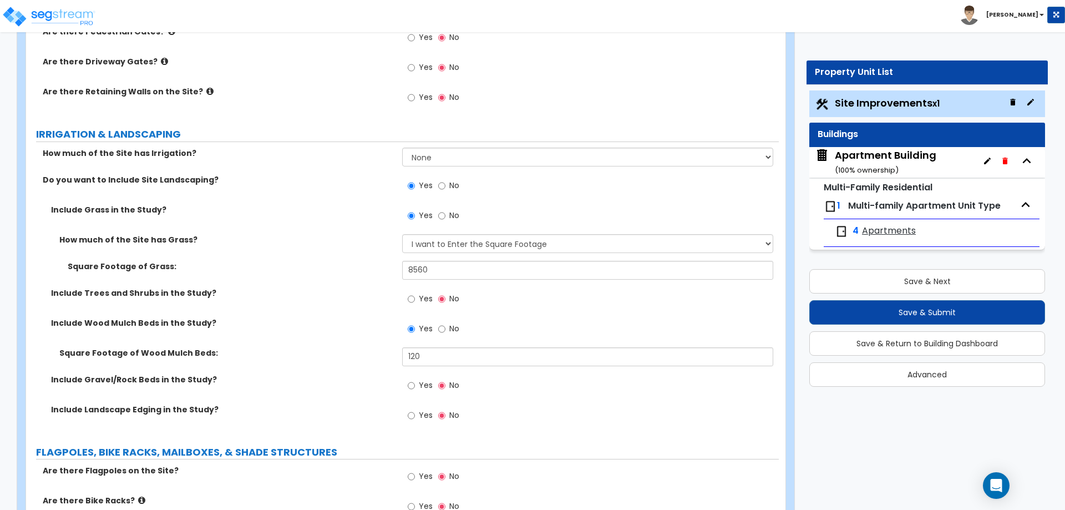
scroll to position [1407, 0]
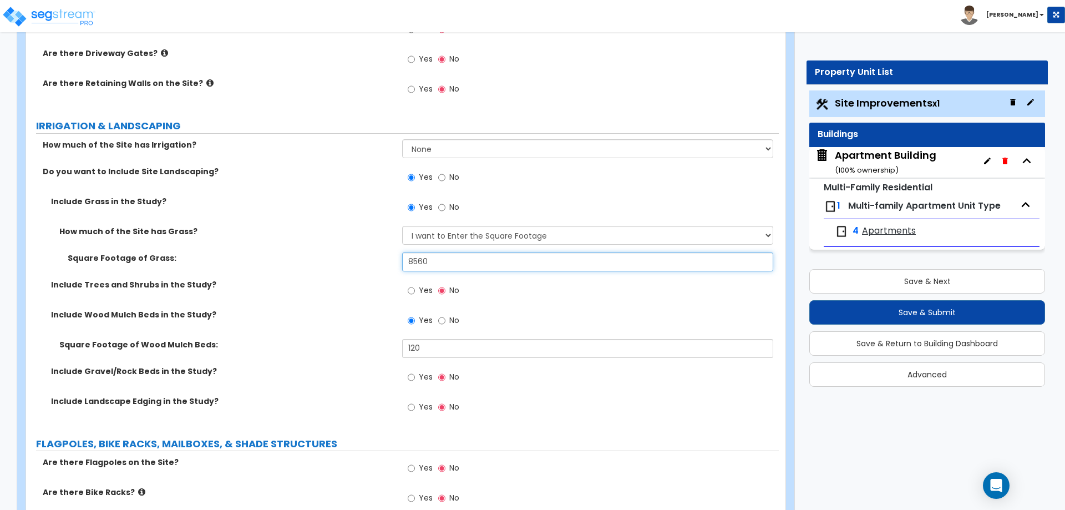
click at [426, 262] on input "8560" at bounding box center [587, 261] width 370 height 19
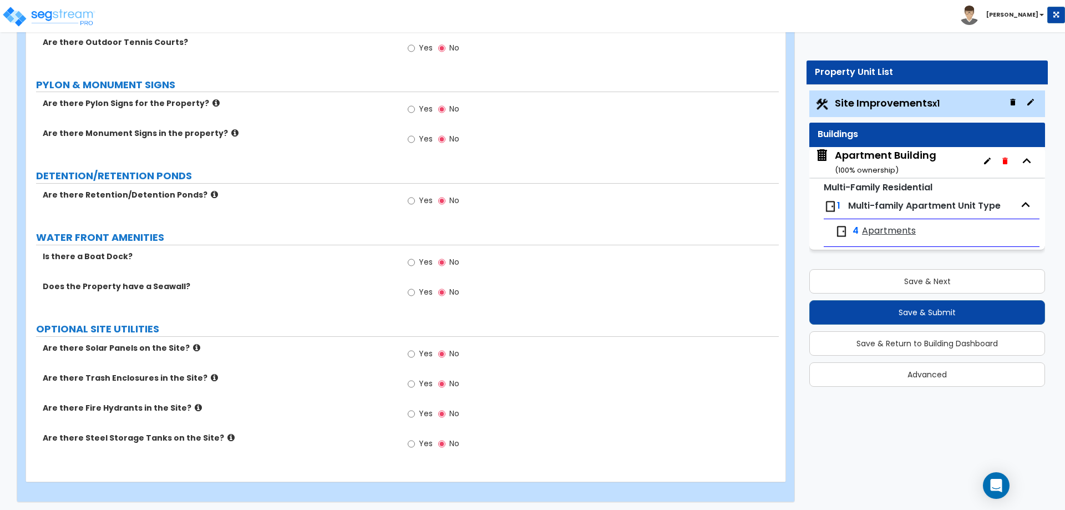
scroll to position [2313, 0]
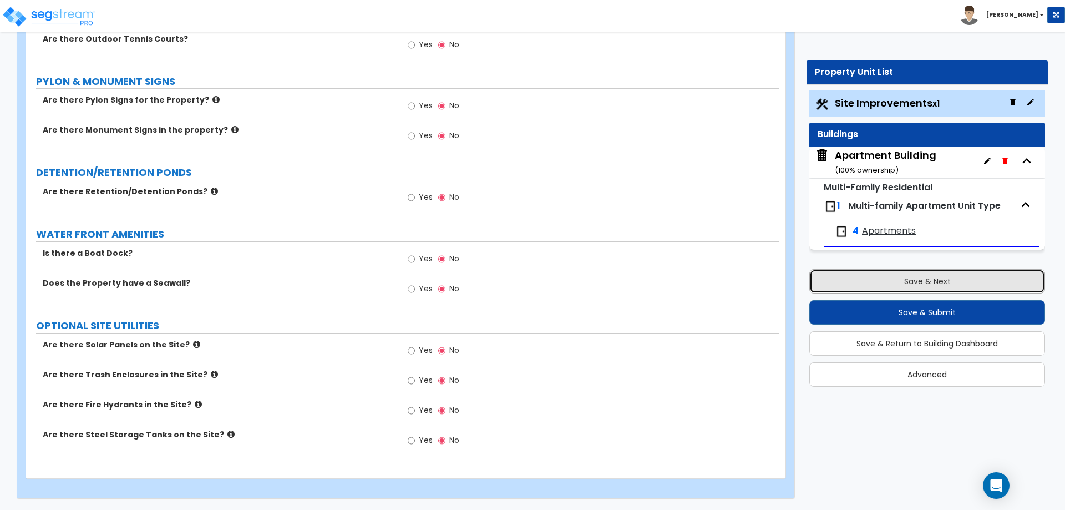
click at [908, 274] on button "Save & Next" at bounding box center [927, 281] width 236 height 24
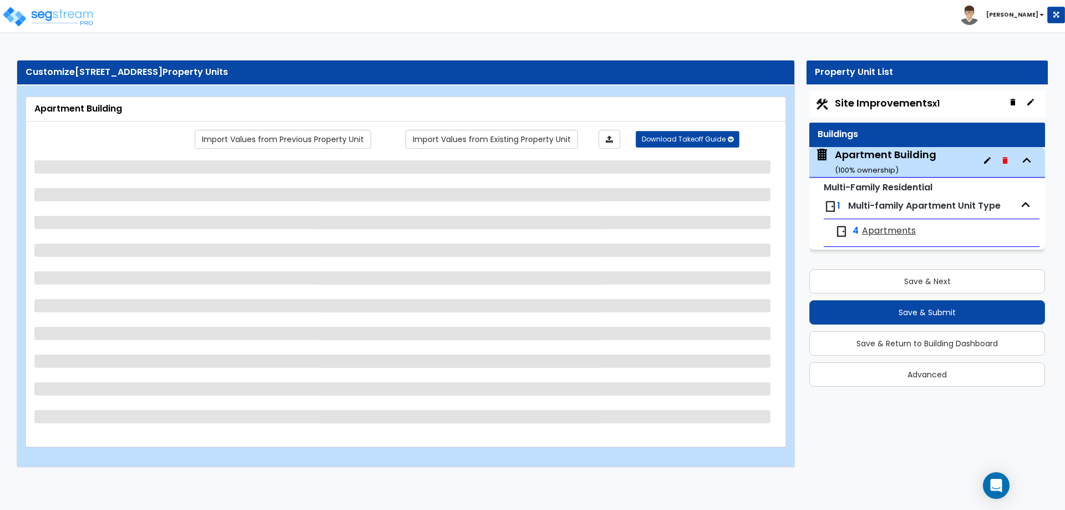
select select "7"
select select "1"
select select "5"
select select "1"
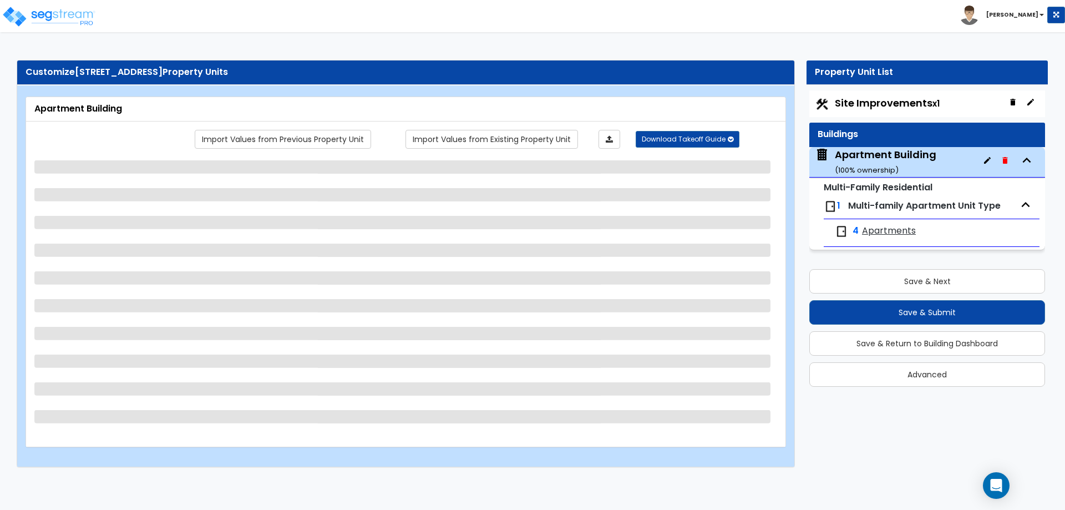
select select "3"
select select "1"
select select "5"
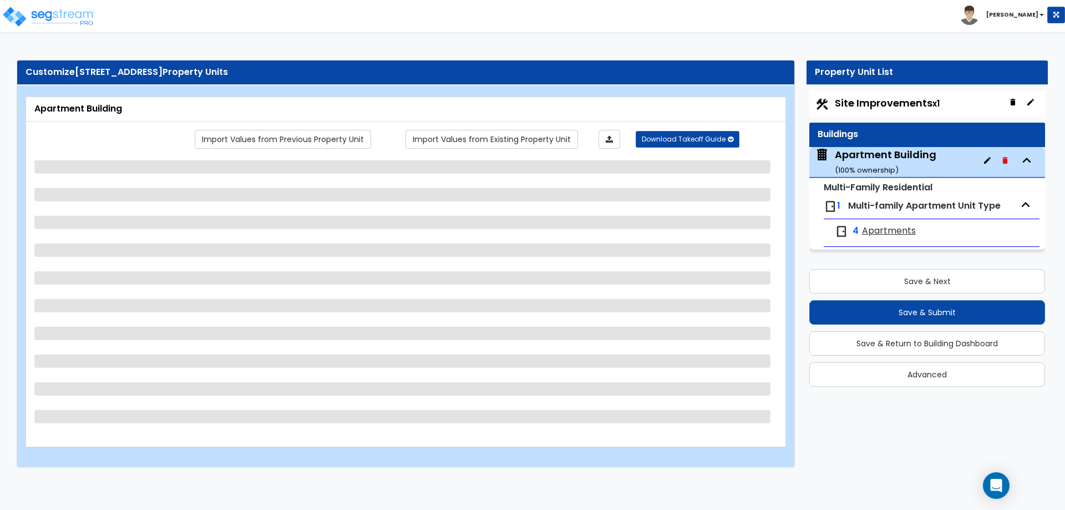
select select "1"
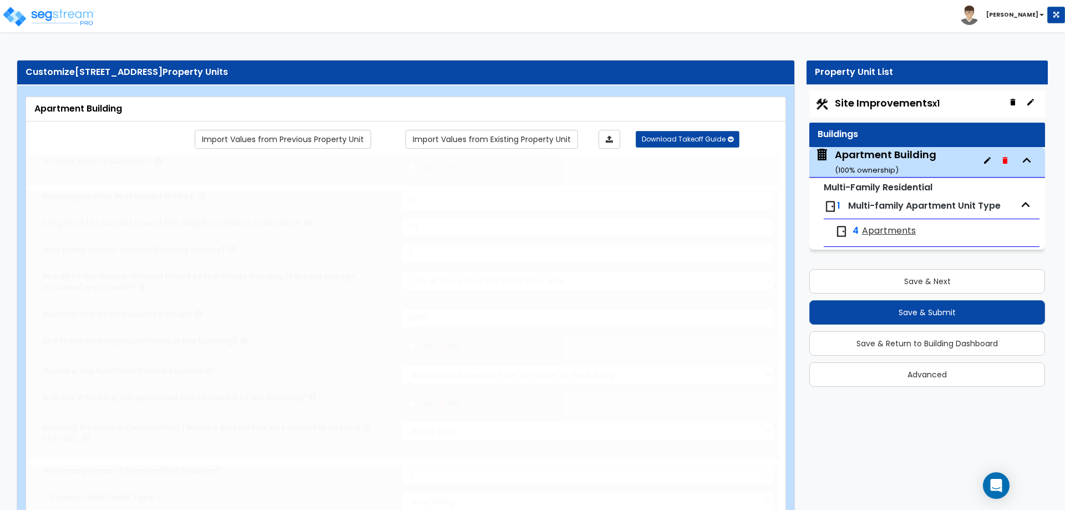
type input "2"
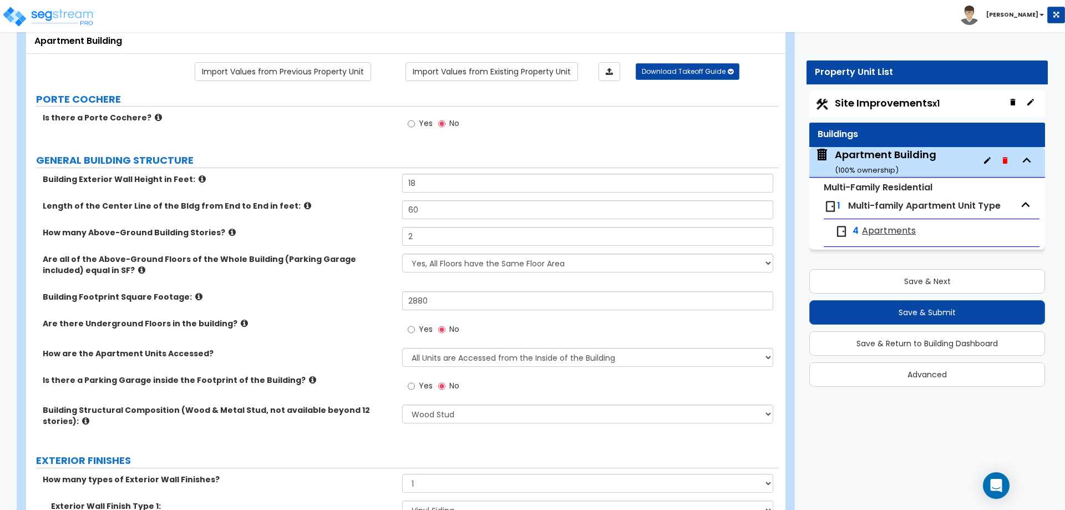
scroll to position [69, 0]
click at [431, 231] on input "2" at bounding box center [587, 235] width 370 height 19
type input "1"
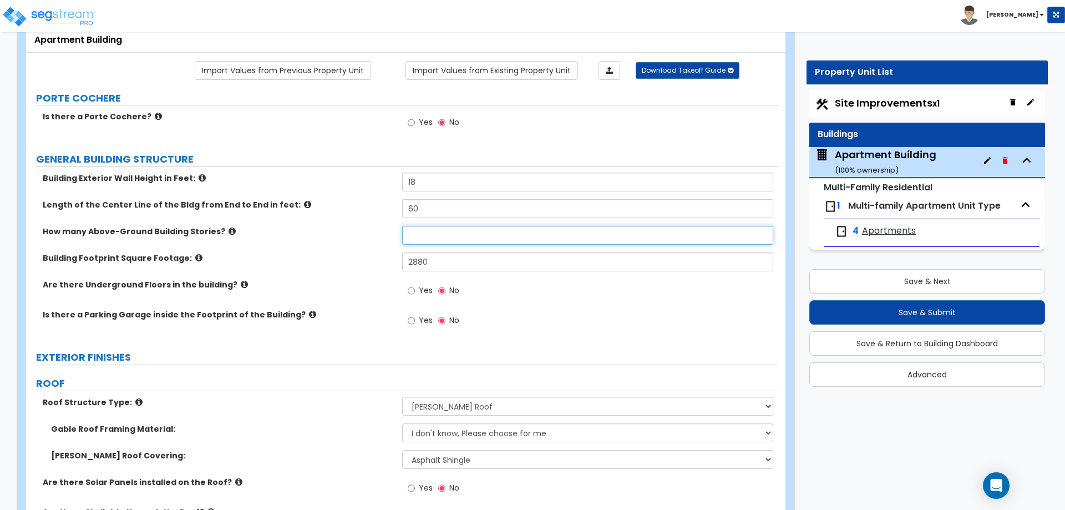
type input "2"
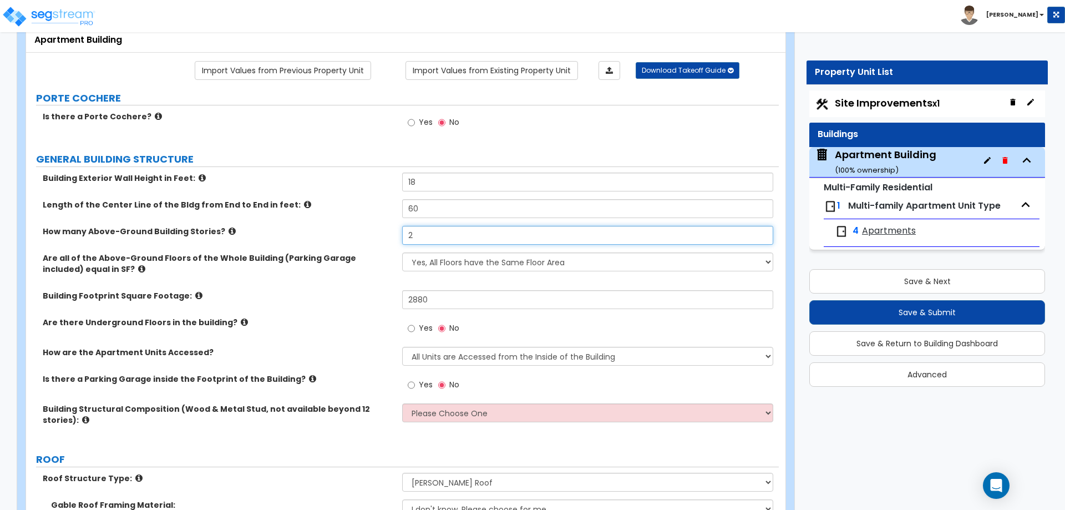
click at [429, 236] on input "2" at bounding box center [587, 235] width 370 height 19
click at [427, 424] on div "Building Structural Composition (Wood & Metal Stud, not available beyond 12 sto…" at bounding box center [402, 422] width 752 height 38
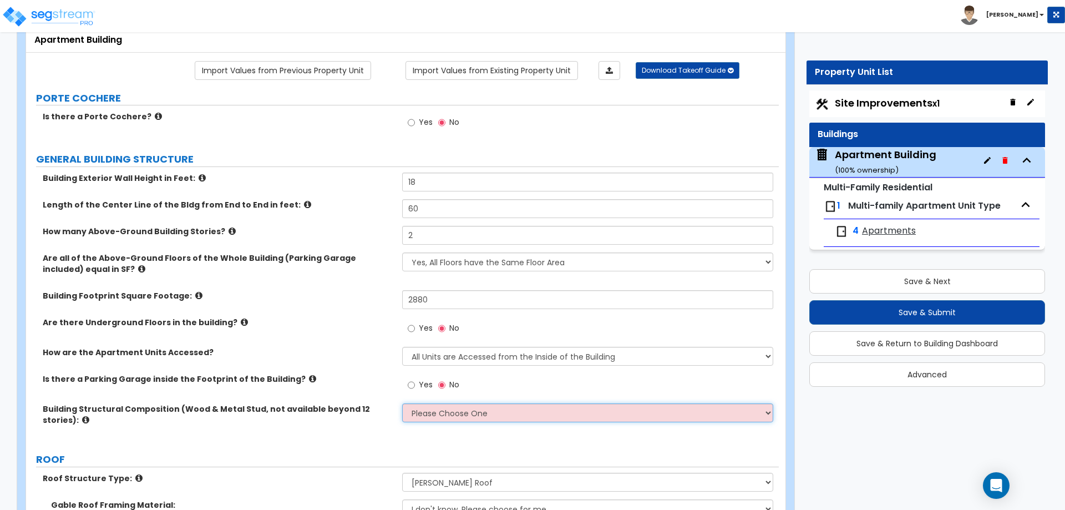
click at [425, 412] on select "Please Choose One Reinforced Concrete Structural Steel Brick Masonry CMU Masonr…" at bounding box center [587, 412] width 370 height 19
select select "7"
click at [402, 403] on select "Please Choose One Reinforced Concrete Structural Steel Brick Masonry CMU Masonr…" at bounding box center [587, 412] width 370 height 19
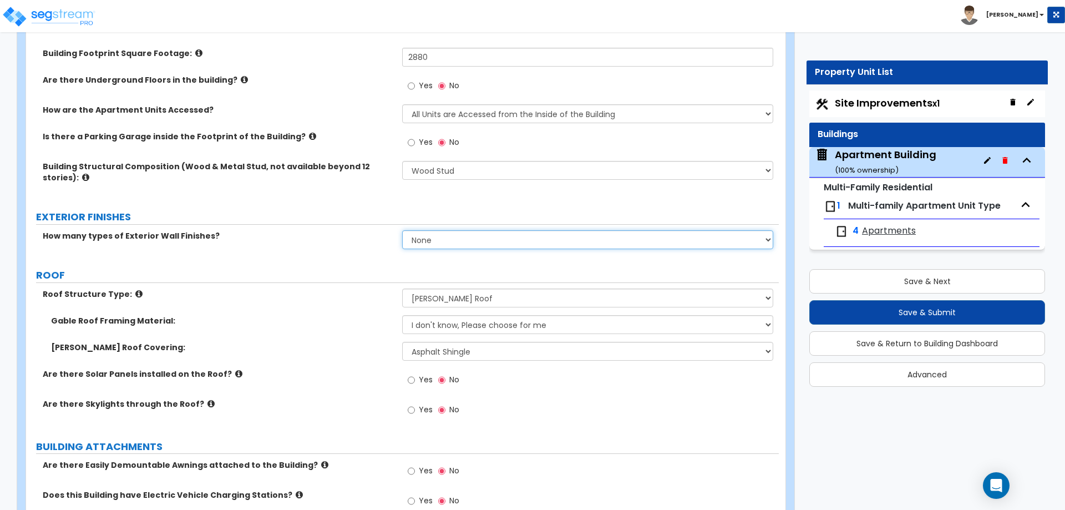
scroll to position [315, 0]
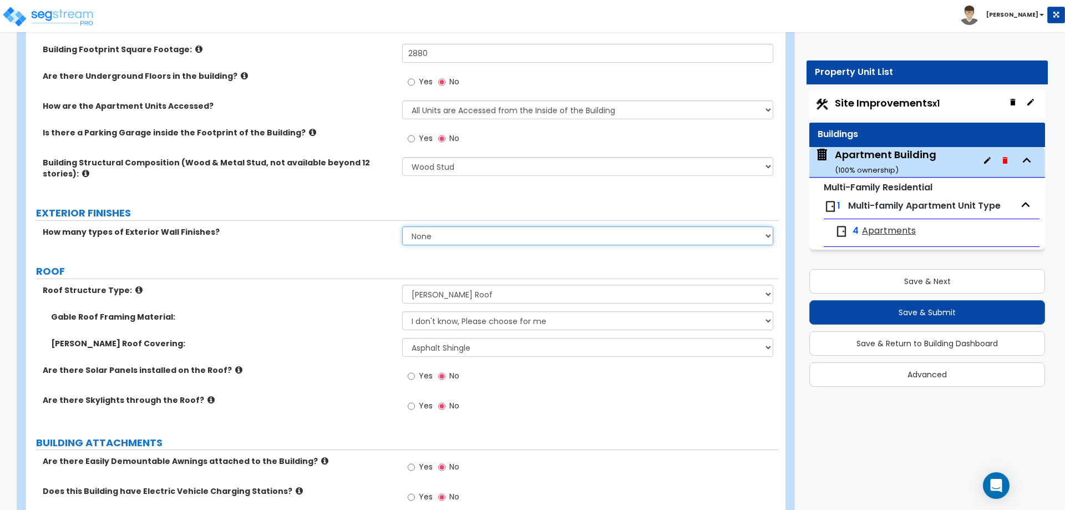
click at [430, 241] on select "None 1 2 3" at bounding box center [587, 235] width 370 height 19
select select "1"
click at [402, 226] on select "None 1 2 3" at bounding box center [587, 235] width 370 height 19
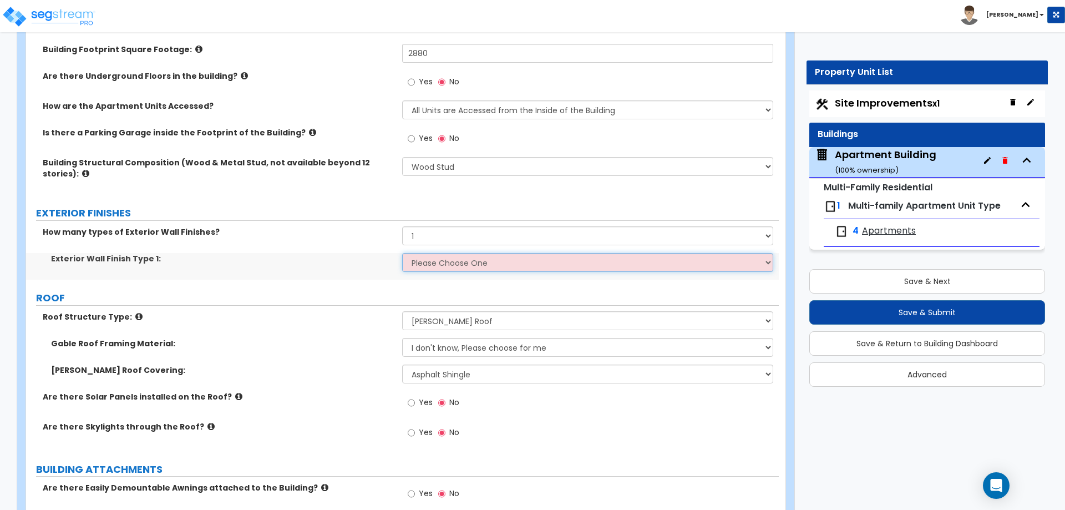
click at [428, 264] on select "Please Choose One No Finish/Shared Wall No Wall Brick Veneer Stone Veneer Wood …" at bounding box center [587, 262] width 370 height 19
select select "6"
click at [402, 253] on select "Please Choose One No Finish/Shared Wall No Wall Brick Veneer Stone Veneer Wood …" at bounding box center [587, 262] width 370 height 19
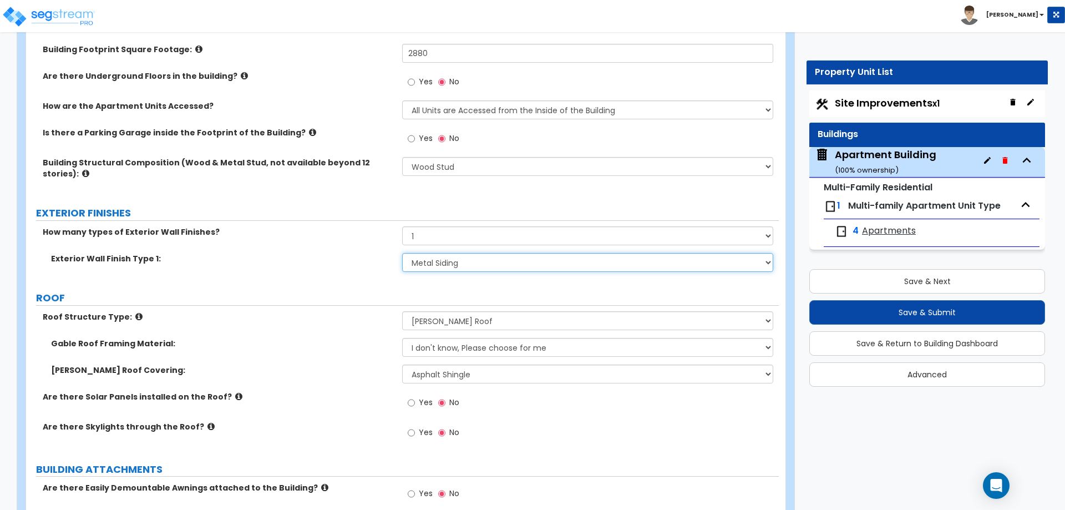
click at [446, 267] on select "Please Choose One No Finish/Shared Wall No Wall Brick Veneer Stone Veneer Wood …" at bounding box center [587, 262] width 370 height 19
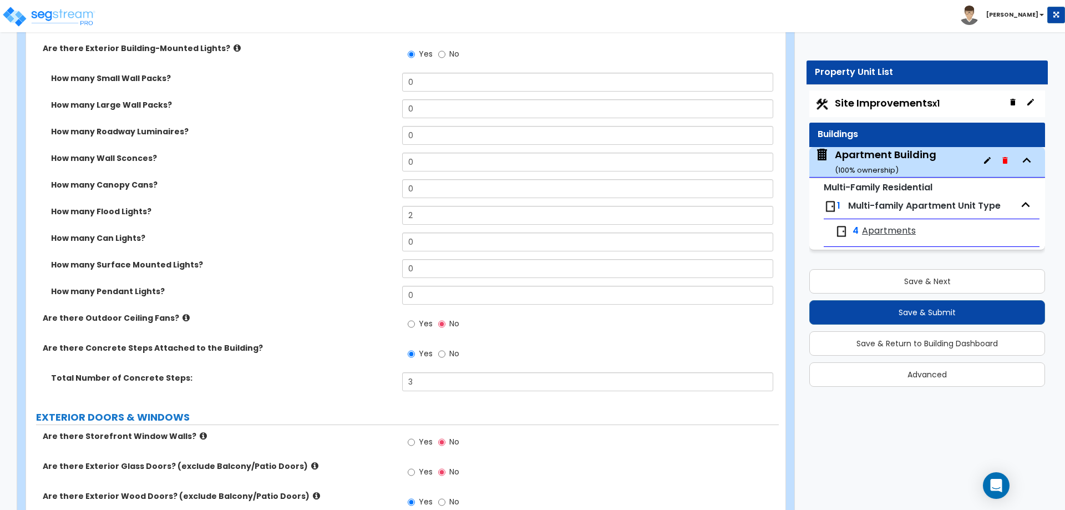
scroll to position [815, 0]
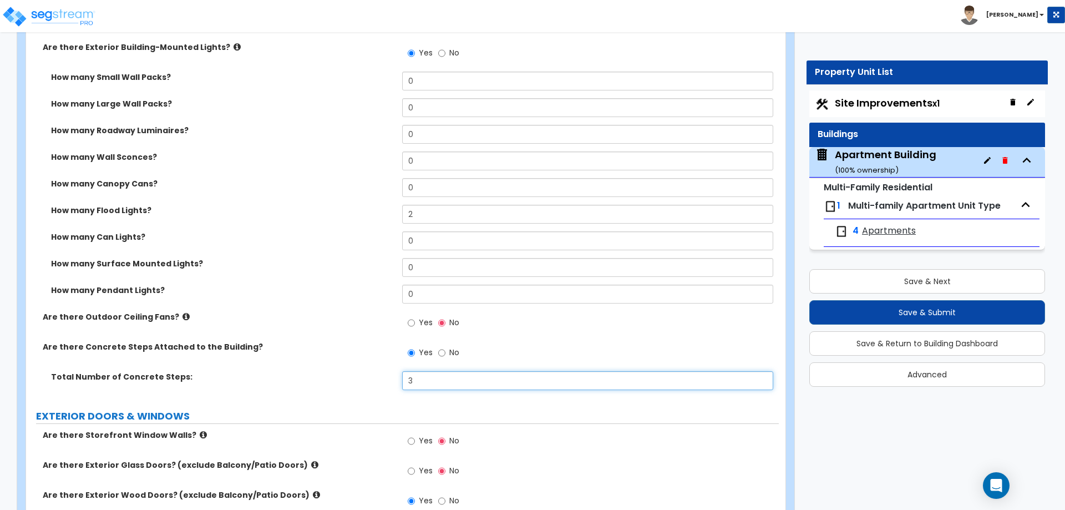
click at [425, 381] on input "3" at bounding box center [587, 380] width 370 height 19
type input "4"
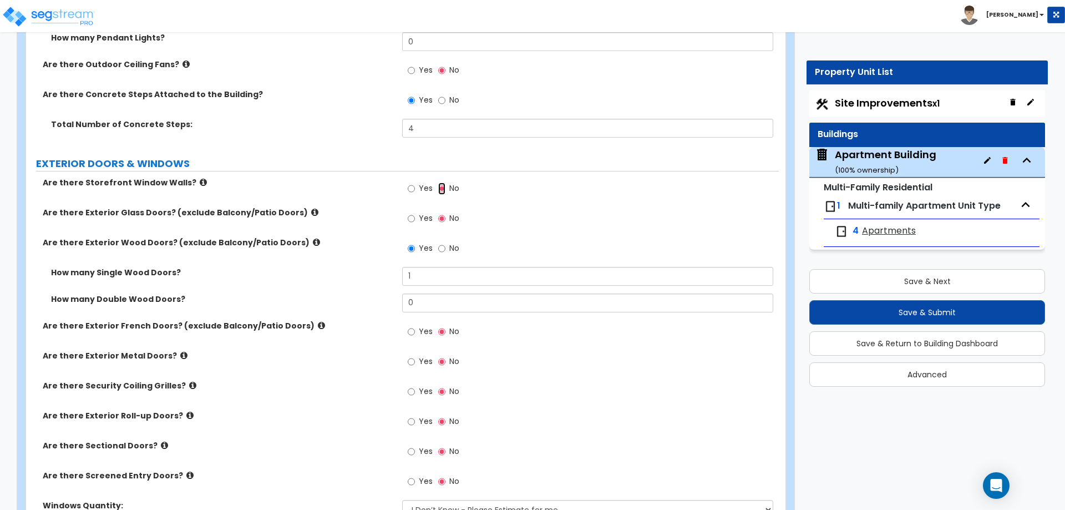
scroll to position [1076, 0]
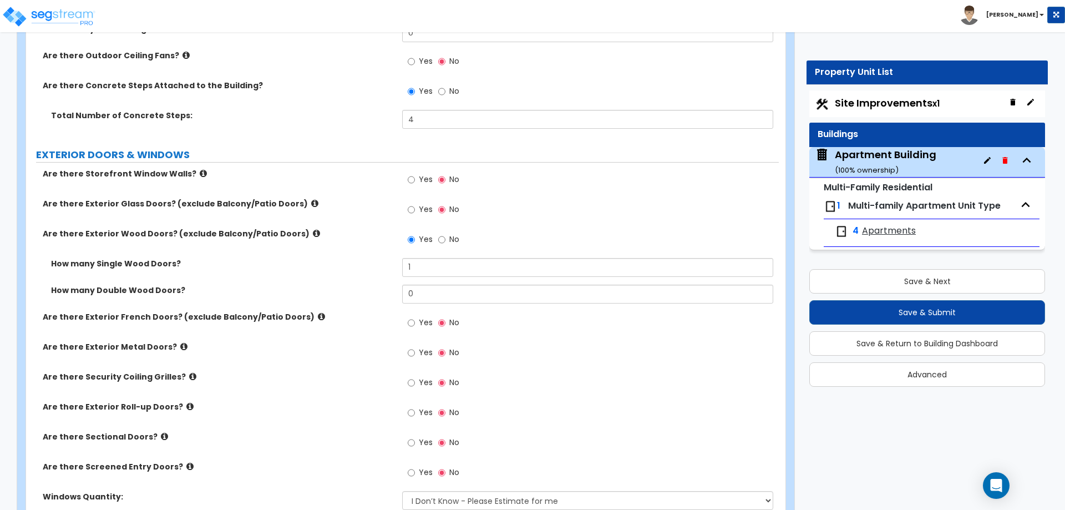
click at [313, 233] on icon at bounding box center [316, 233] width 7 height 8
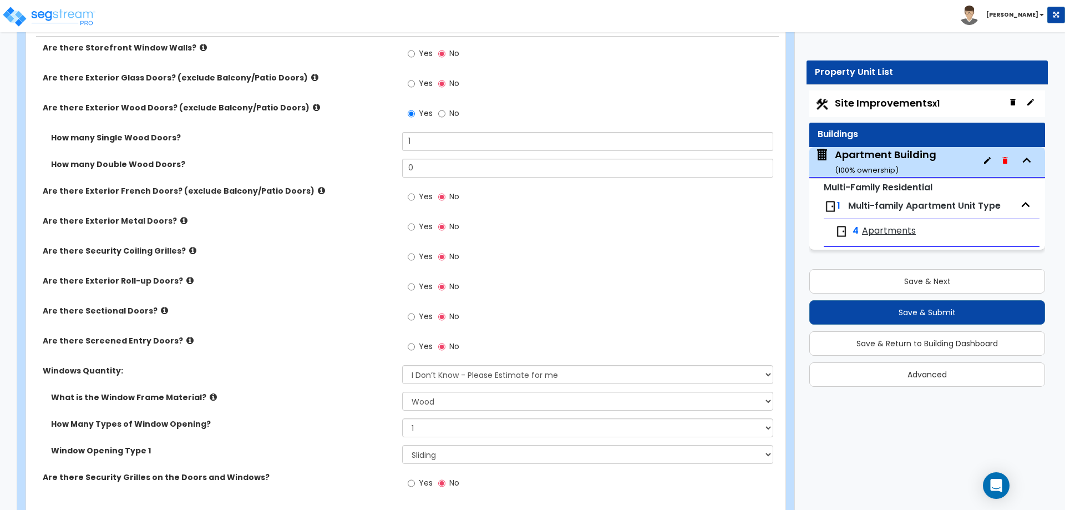
scroll to position [1203, 0]
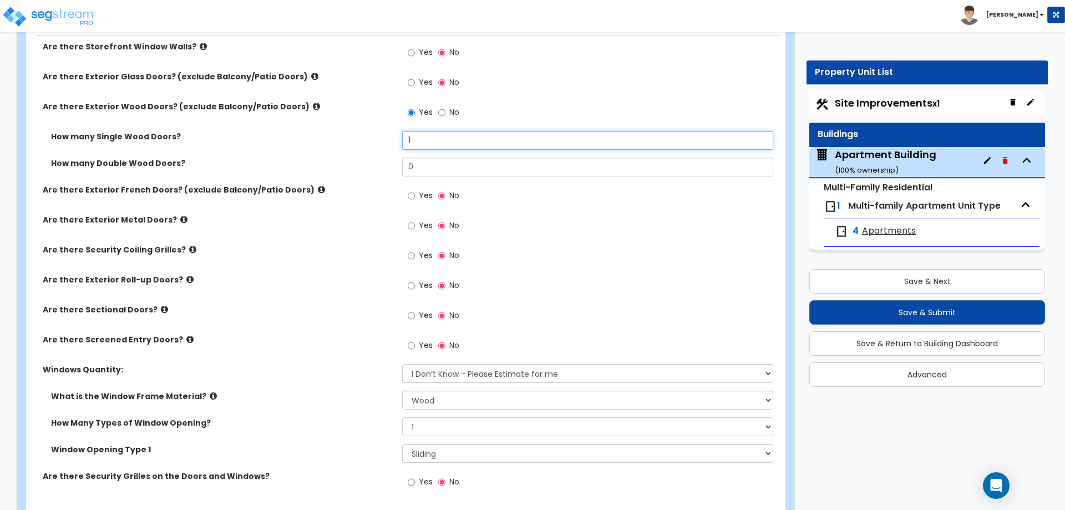
click at [436, 136] on input "1" at bounding box center [587, 140] width 370 height 19
type input "2"
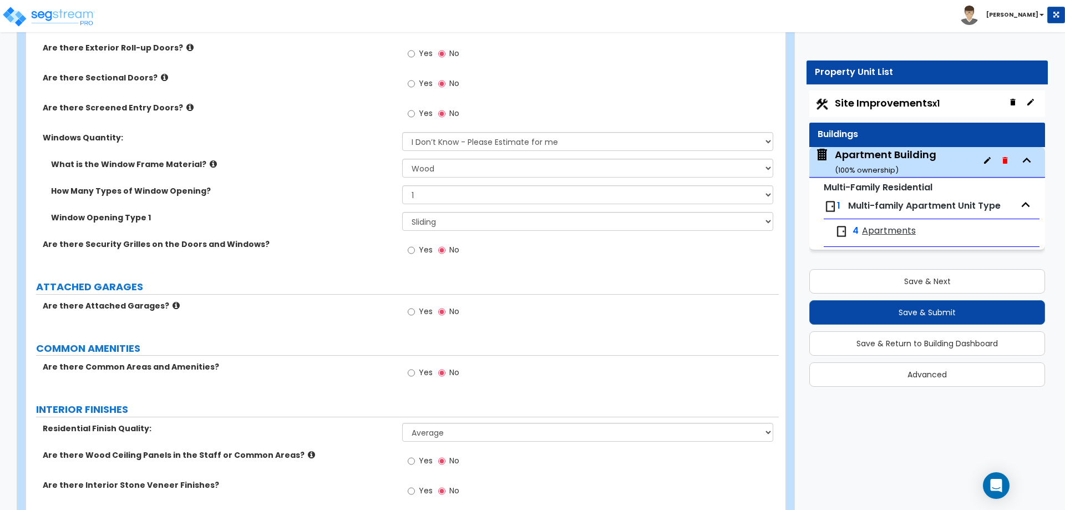
scroll to position [1438, 0]
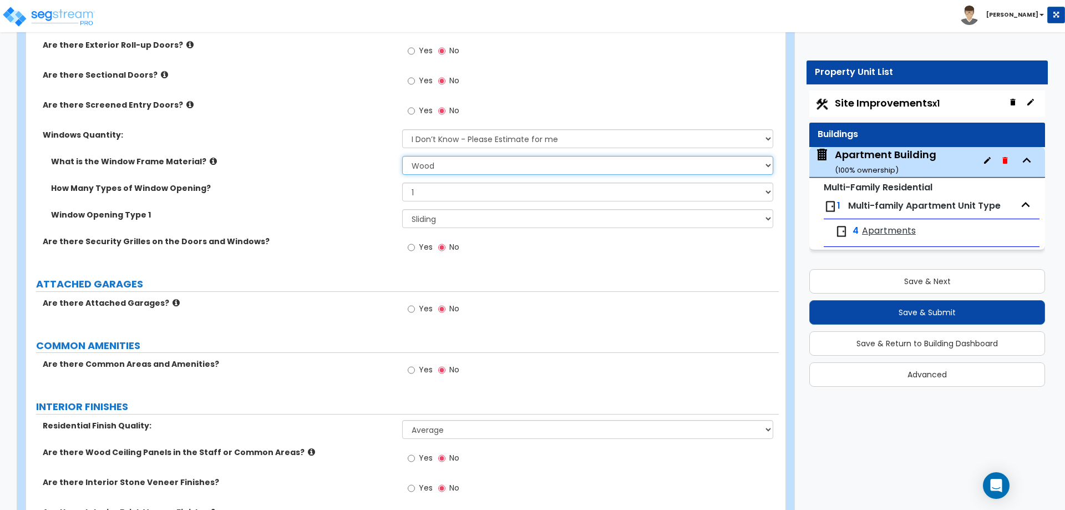
click at [433, 159] on select "Please Choose One Vinyl Aluminum Wood" at bounding box center [587, 165] width 370 height 19
click at [210, 159] on icon at bounding box center [213, 161] width 7 height 8
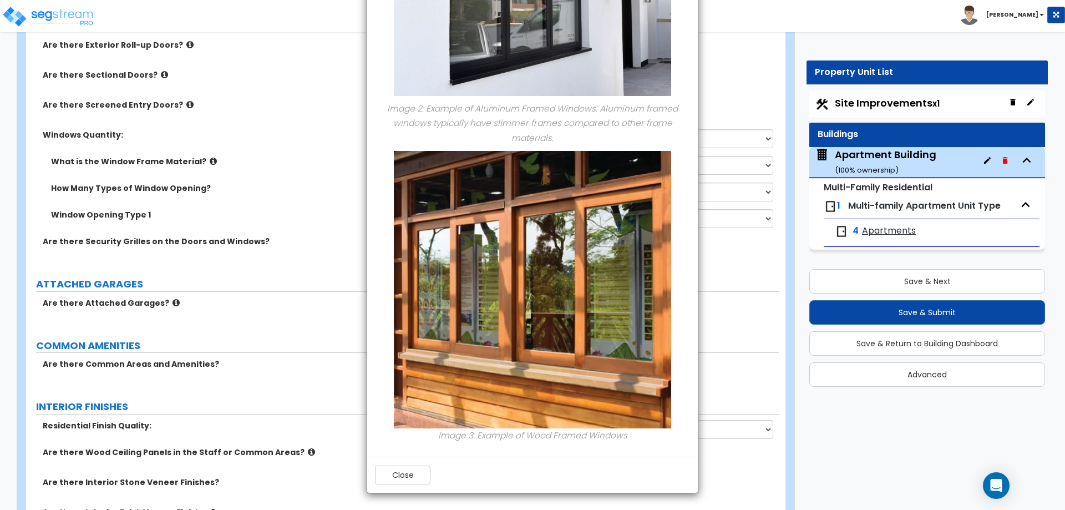
scroll to position [0, 0]
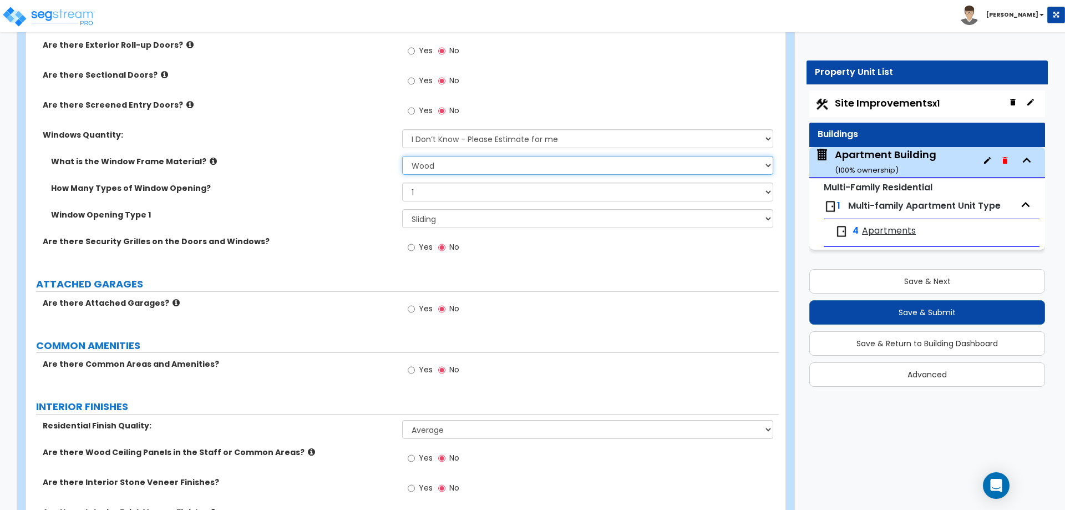
click at [433, 166] on select "Please Choose One Vinyl Aluminum Wood" at bounding box center [587, 165] width 370 height 19
select select "1"
click at [402, 156] on select "Please Choose One Vinyl Aluminum Wood" at bounding box center [587, 165] width 370 height 19
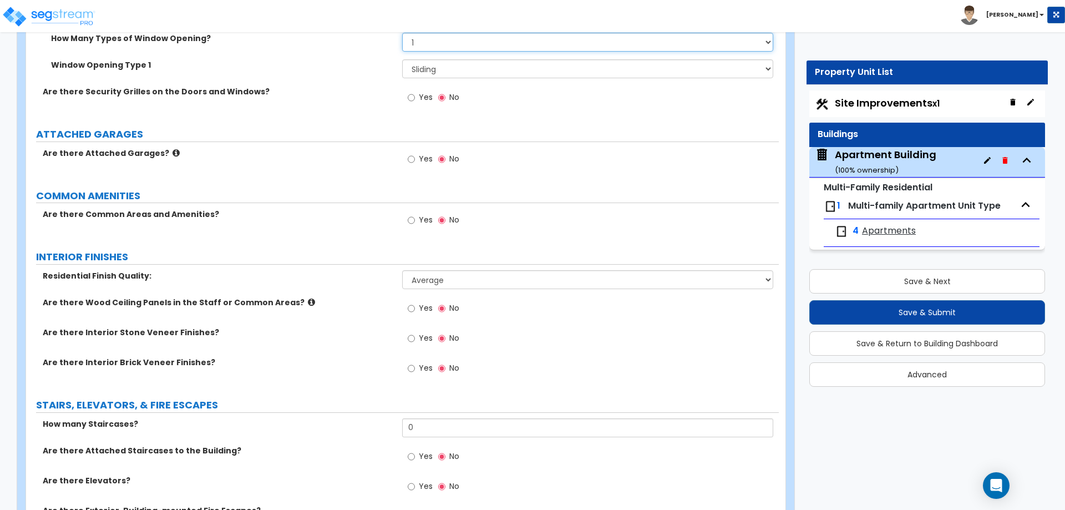
scroll to position [1606, 0]
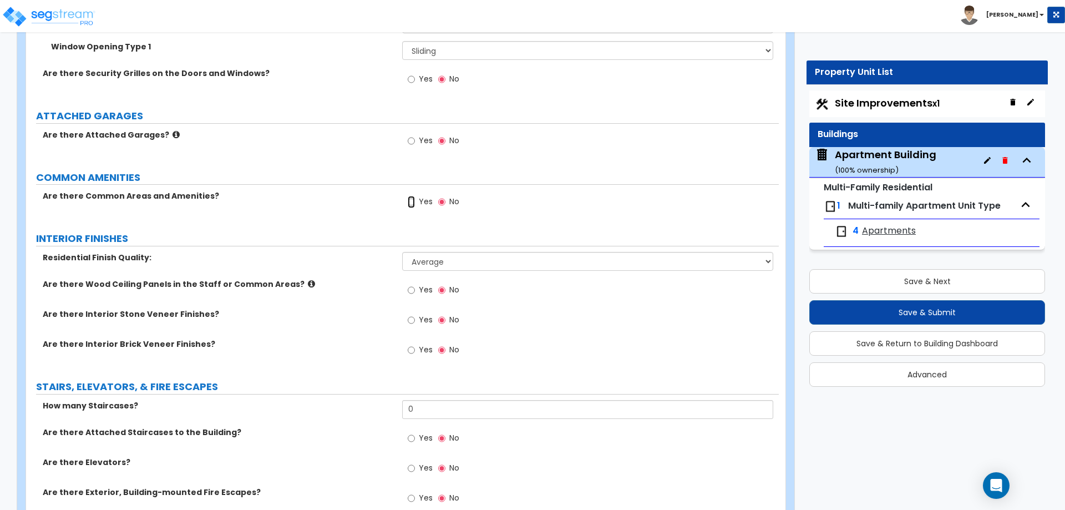
click at [411, 200] on input "Yes" at bounding box center [411, 202] width 7 height 12
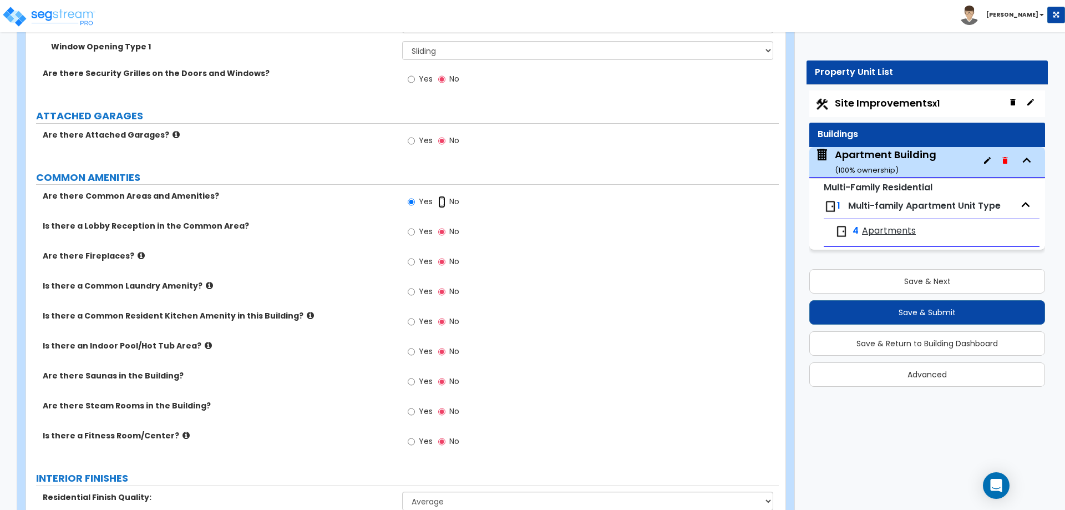
click at [444, 201] on input "No" at bounding box center [441, 202] width 7 height 12
radio input "false"
radio input "true"
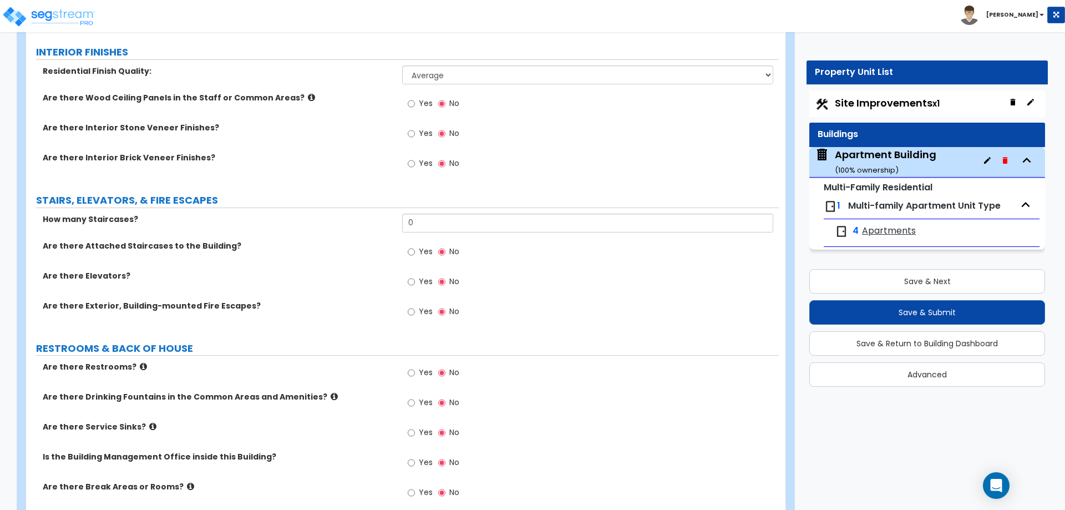
scroll to position [1793, 0]
click at [428, 222] on input "0" at bounding box center [587, 222] width 370 height 19
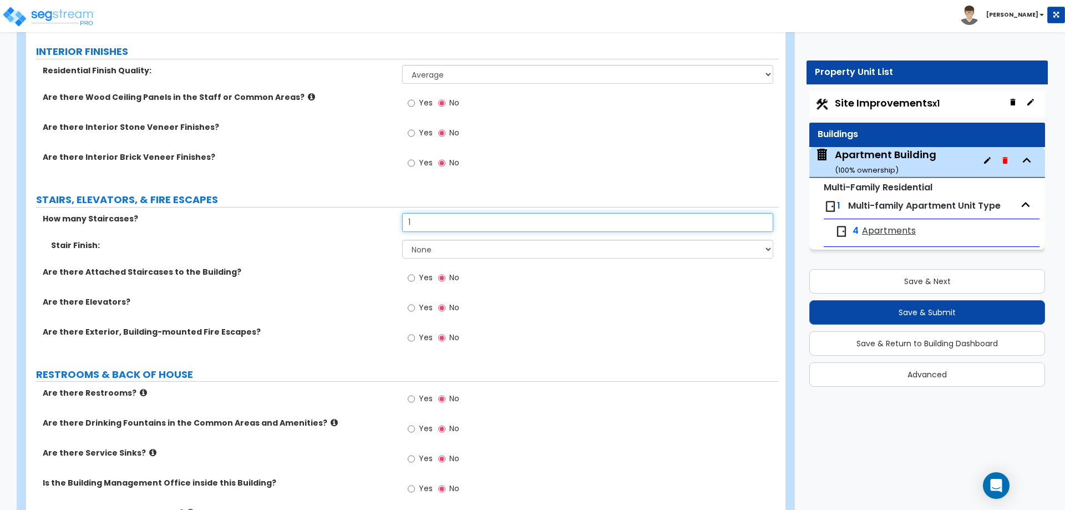
type input "1"
click at [437, 247] on select "None Tile Wood Laminate VCT Sheet Carpet Sheet Vinyl Carpet Tile" at bounding box center [587, 249] width 370 height 19
click at [402, 240] on select "None Tile Wood Laminate VCT Sheet Carpet Sheet Vinyl Carpet Tile" at bounding box center [587, 249] width 370 height 19
click at [437, 247] on select "None Tile Wood Laminate VCT Sheet Carpet Sheet Vinyl Carpet Tile" at bounding box center [587, 249] width 370 height 19
select select "5"
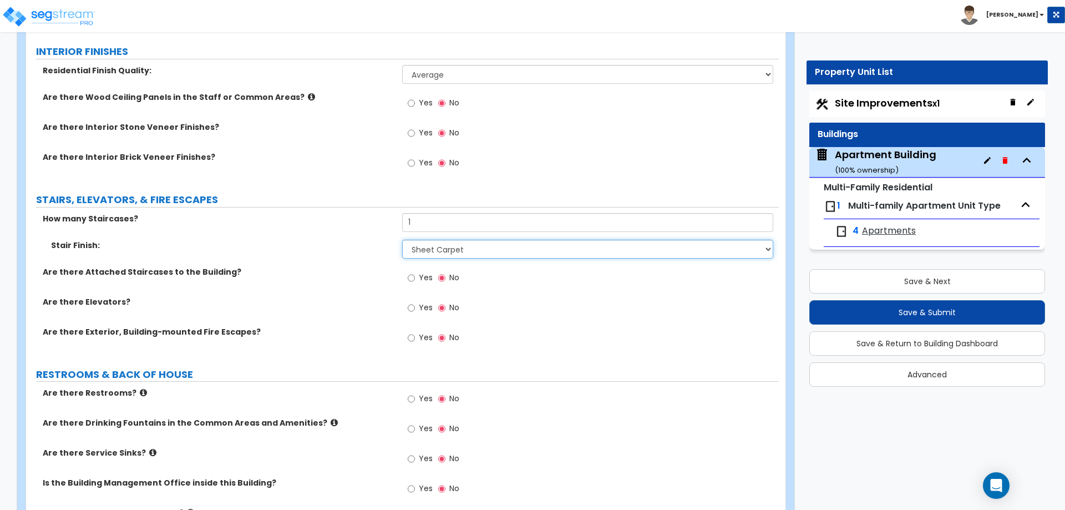
click at [402, 240] on select "None Tile Wood Laminate VCT Sheet Carpet Sheet Vinyl Carpet Tile" at bounding box center [587, 249] width 370 height 19
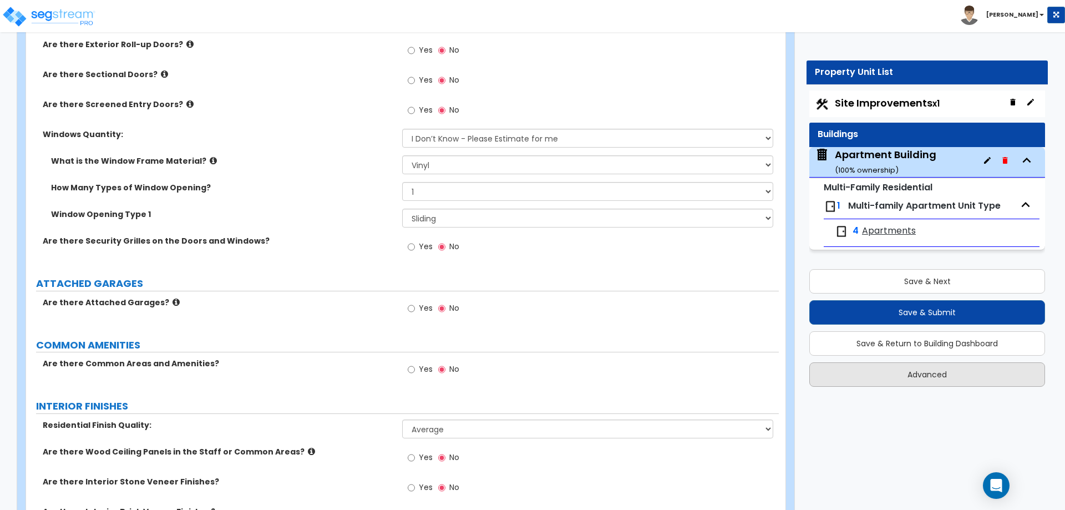
scroll to position [1437, 0]
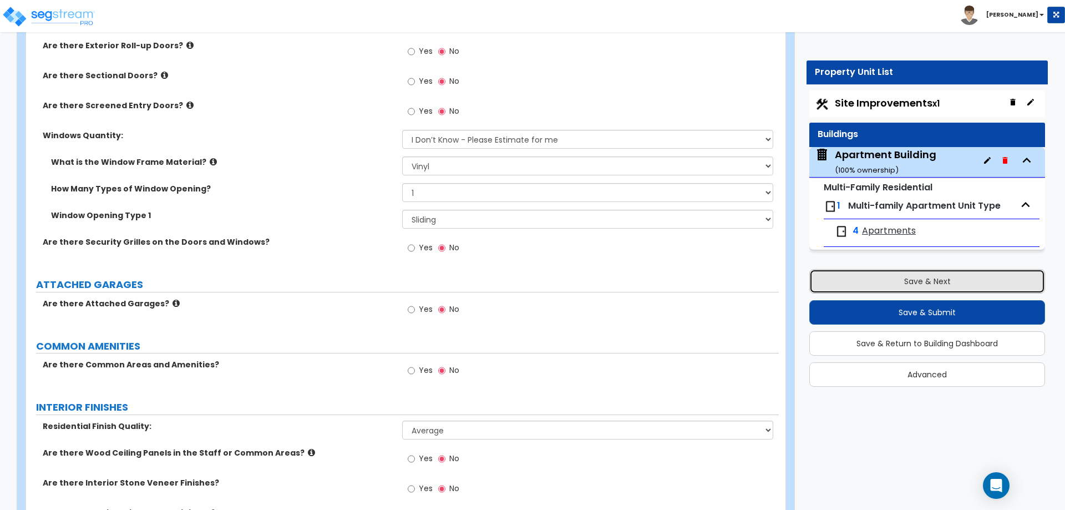
click at [938, 281] on button "Save & Next" at bounding box center [927, 281] width 236 height 24
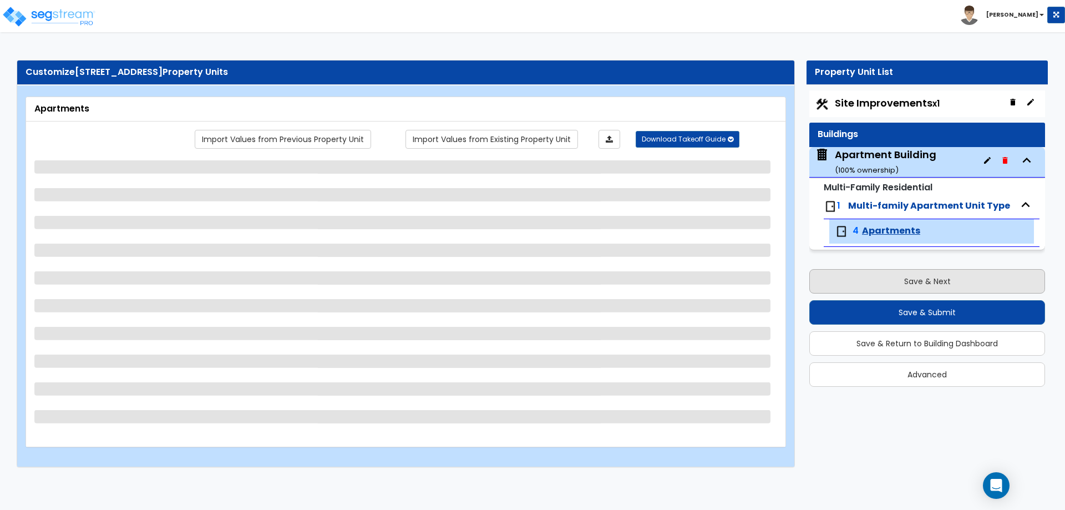
scroll to position [0, 0]
select select "1"
select select "5"
select select "1"
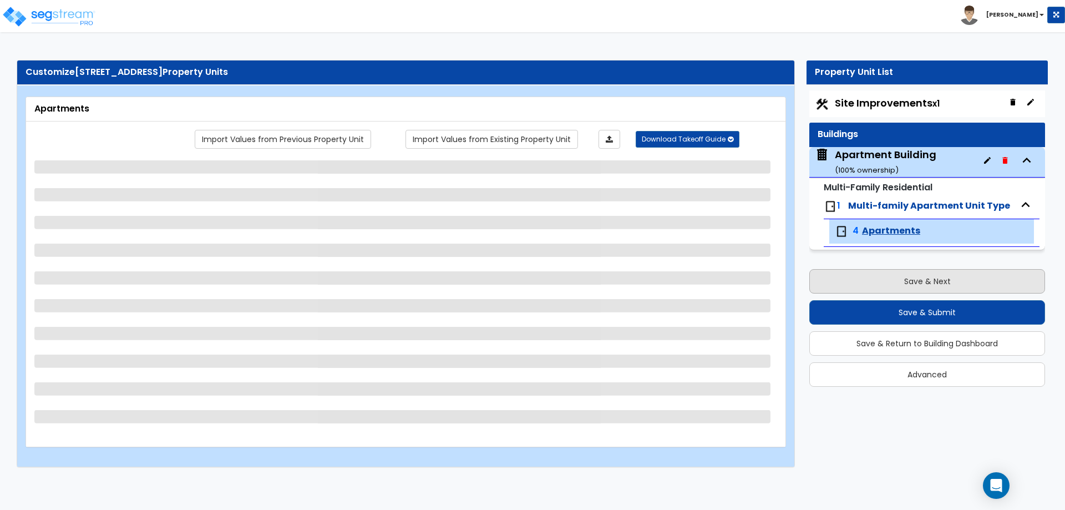
select select "3"
select select "1"
select select "2"
select select "1"
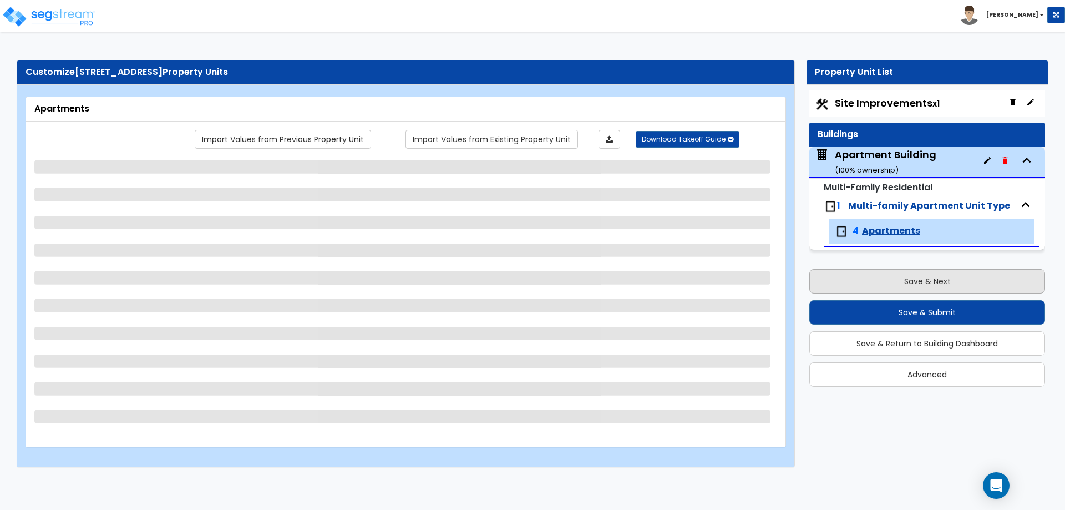
select select "1"
select select "6"
select select "3"
select select "1"
select select "2"
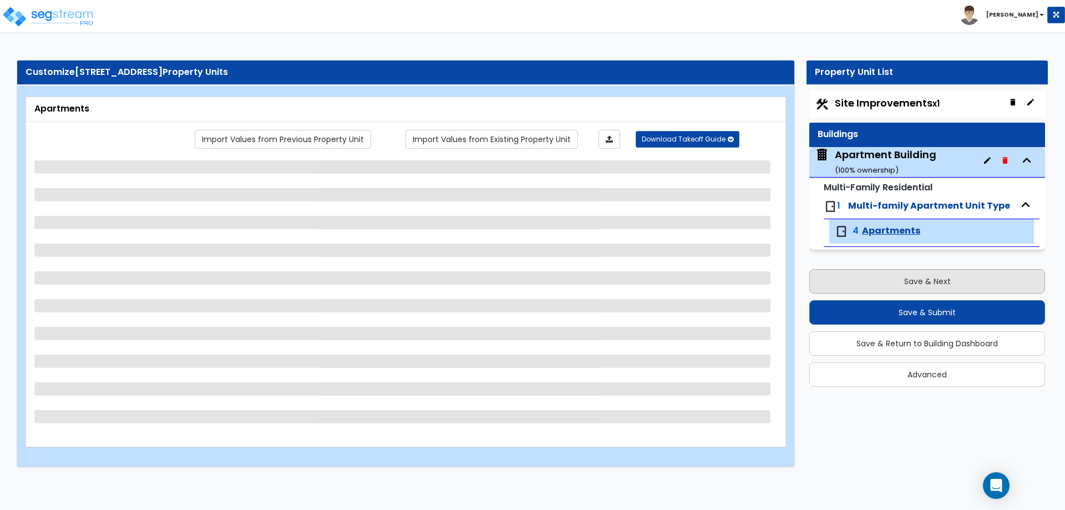
select select "1"
select select "2"
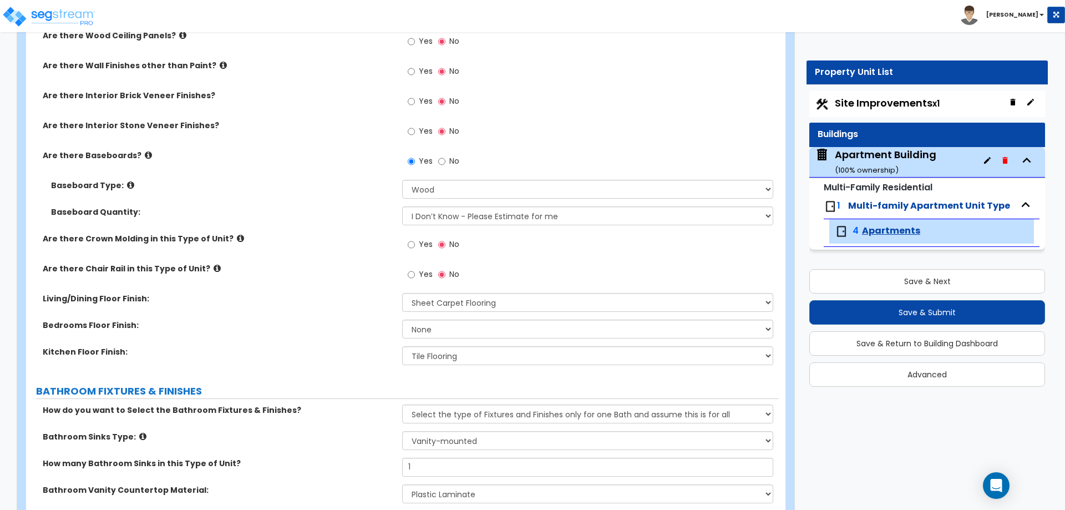
scroll to position [319, 0]
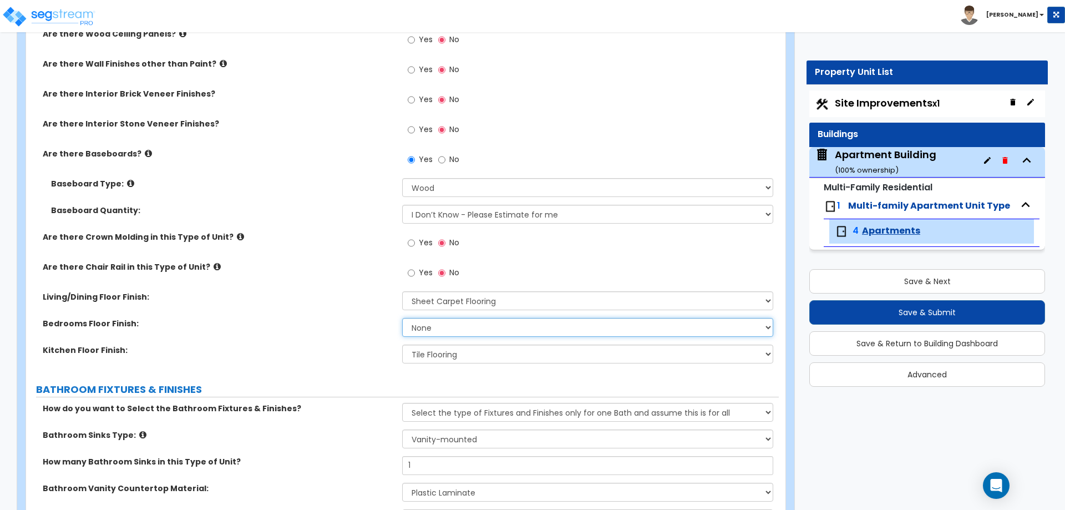
click at [415, 327] on select "None Tile Flooring Hardwood Flooring Resilient Laminate Flooring VCT Flooring S…" at bounding box center [587, 327] width 370 height 19
select select "5"
click at [402, 318] on select "None Tile Flooring Hardwood Flooring Resilient Laminate Flooring VCT Flooring S…" at bounding box center [587, 327] width 370 height 19
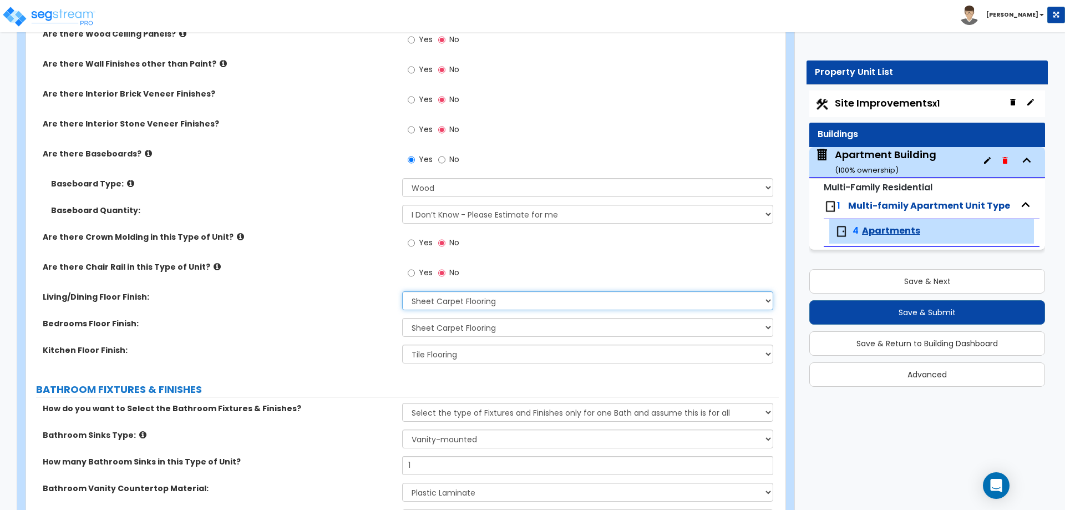
click at [421, 303] on select "None Tile Flooring Hardwood Flooring Resilient Laminate Flooring VCT Flooring S…" at bounding box center [587, 300] width 370 height 19
click at [425, 298] on select "None Tile Flooring Hardwood Flooring Resilient Laminate Flooring VCT Flooring S…" at bounding box center [587, 300] width 370 height 19
click at [424, 302] on select "None Tile Flooring Hardwood Flooring Resilient Laminate Flooring VCT Flooring S…" at bounding box center [587, 300] width 370 height 19
select select "7"
click at [402, 291] on select "None Tile Flooring Hardwood Flooring Resilient Laminate Flooring VCT Flooring S…" at bounding box center [587, 300] width 370 height 19
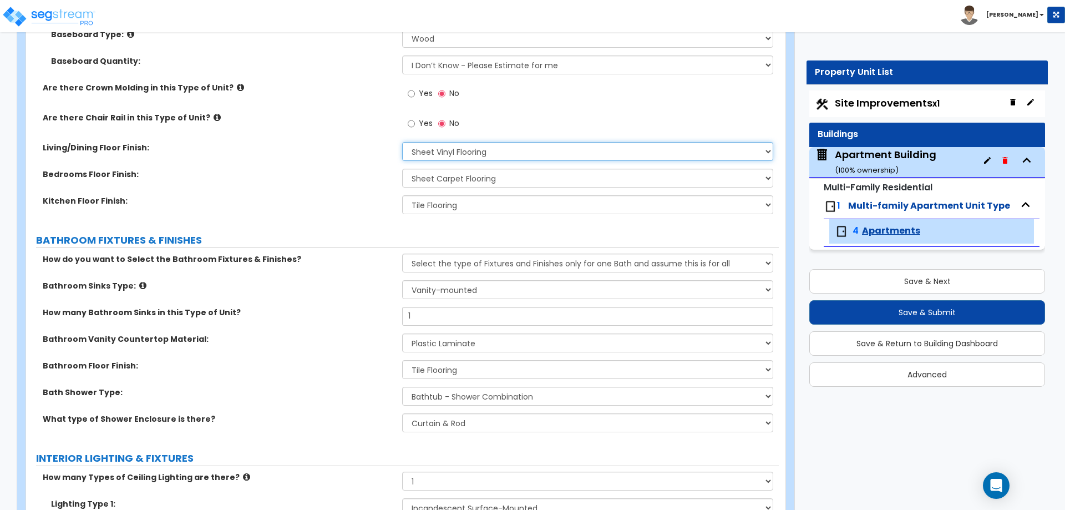
scroll to position [477, 0]
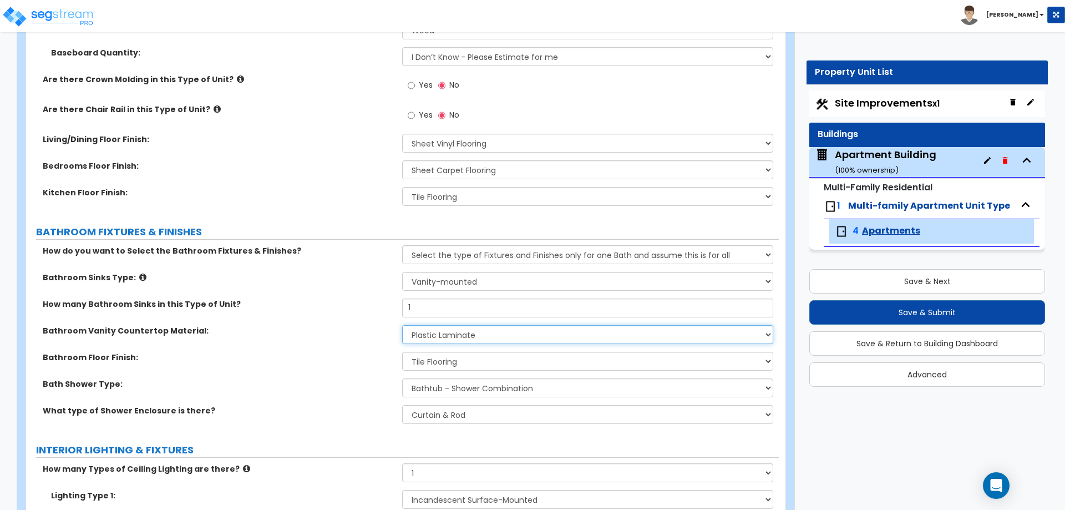
click at [428, 337] on select "None Plastic Laminate Solid Surface Stone Quartz Marble Tile Wood" at bounding box center [587, 334] width 370 height 19
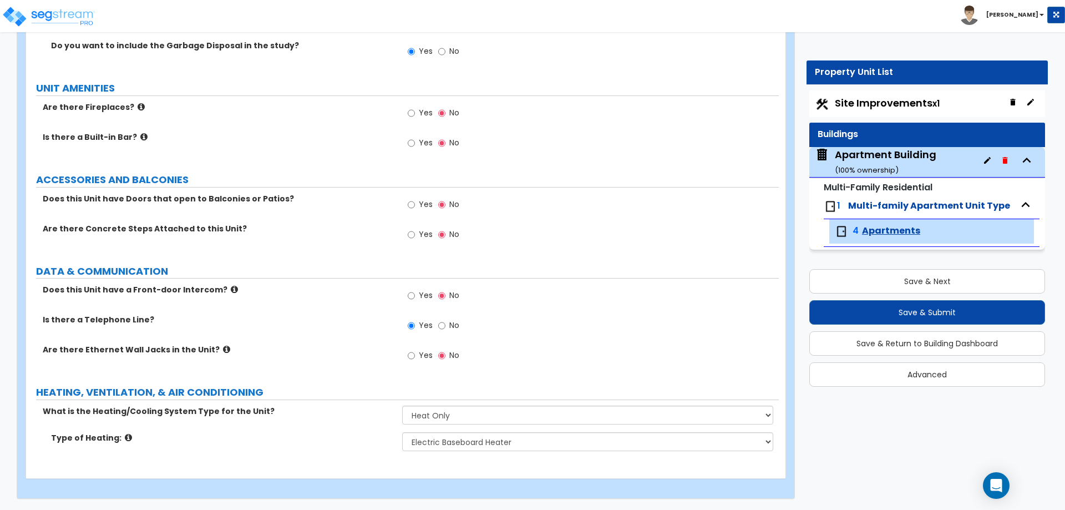
scroll to position [1996, 0]
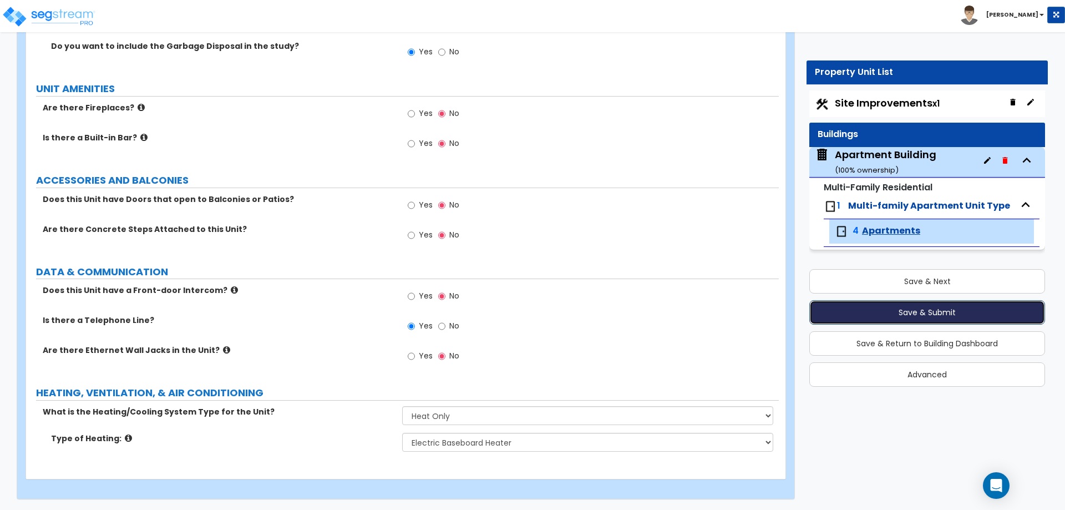
click at [913, 314] on button "Save & Submit" at bounding box center [927, 312] width 236 height 24
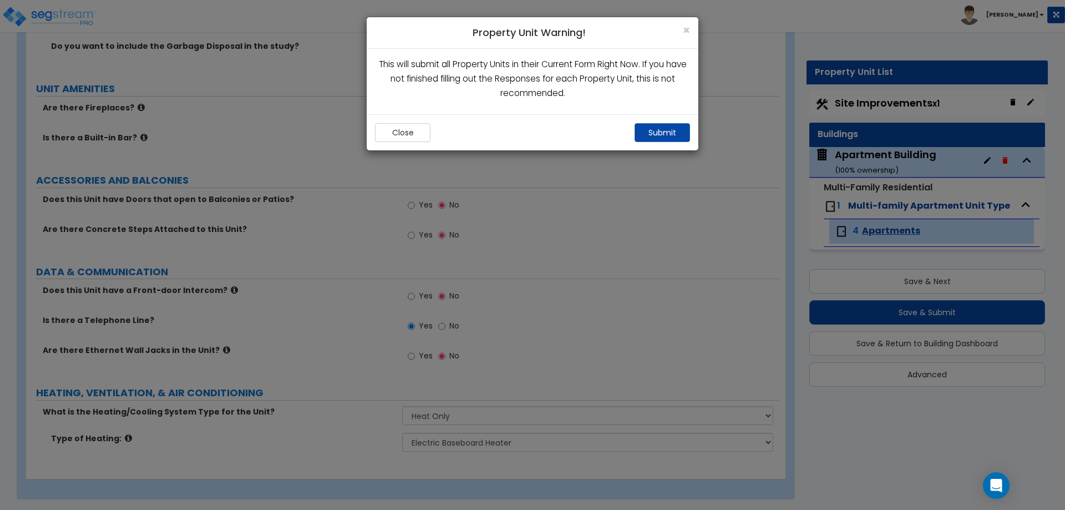
click at [667, 145] on div "Close Submit" at bounding box center [533, 132] width 332 height 36
click at [664, 138] on button "Submit" at bounding box center [661, 132] width 55 height 19
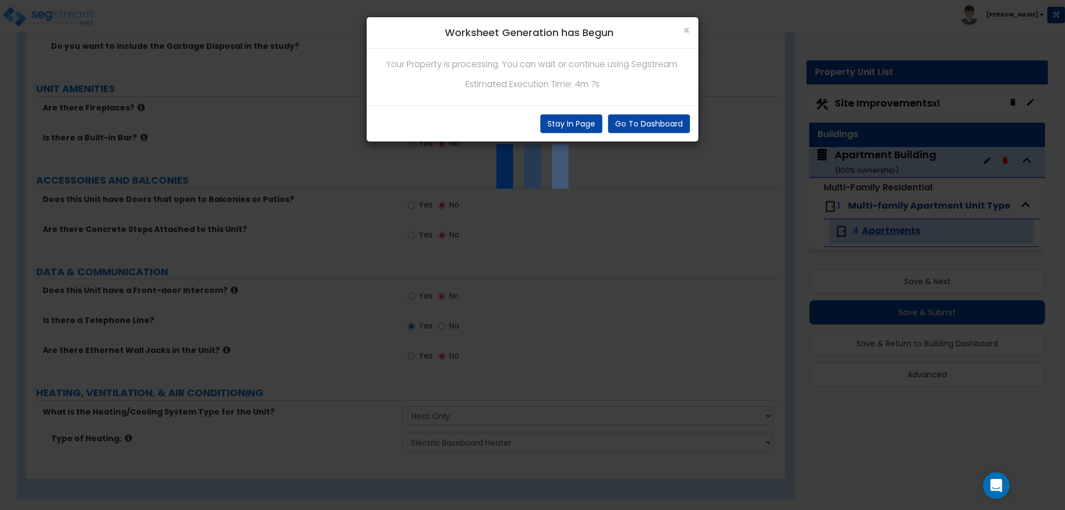
click at [588, 70] on p "Your Property is processing. You can wait or continue using Segstream." at bounding box center [532, 64] width 315 height 14
click at [621, 121] on button "Go To Dashboard" at bounding box center [649, 123] width 82 height 19
